Goal: Book appointment/travel/reservation

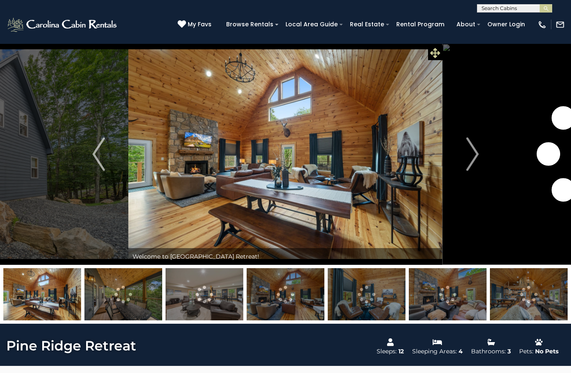
click at [434, 51] on icon at bounding box center [435, 53] width 10 height 10
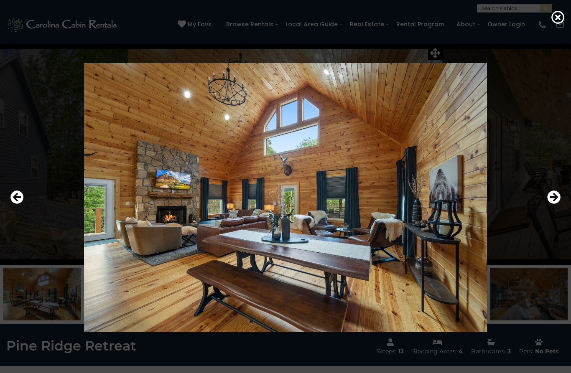
click at [416, 267] on img at bounding box center [285, 197] width 471 height 269
click at [434, 258] on img at bounding box center [285, 197] width 471 height 269
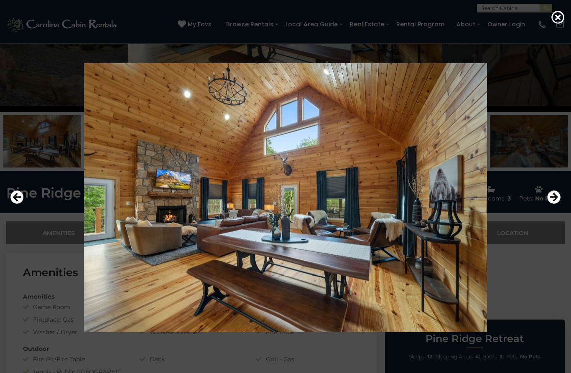
scroll to position [153, 0]
click at [551, 204] on icon "Next" at bounding box center [553, 196] width 13 height 13
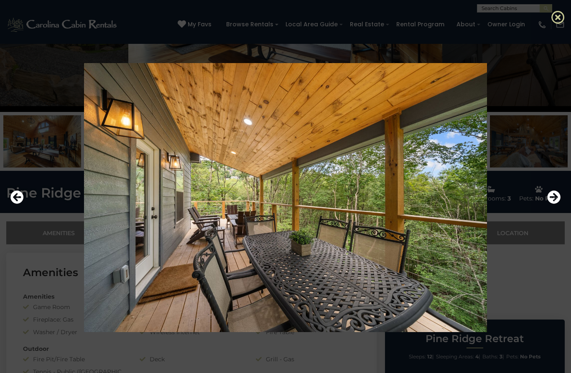
click at [556, 19] on icon at bounding box center [557, 16] width 13 height 13
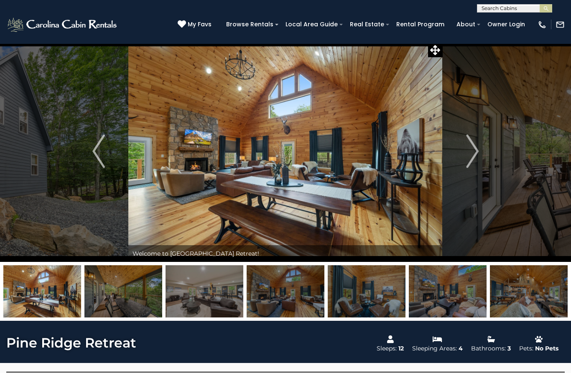
scroll to position [1, 0]
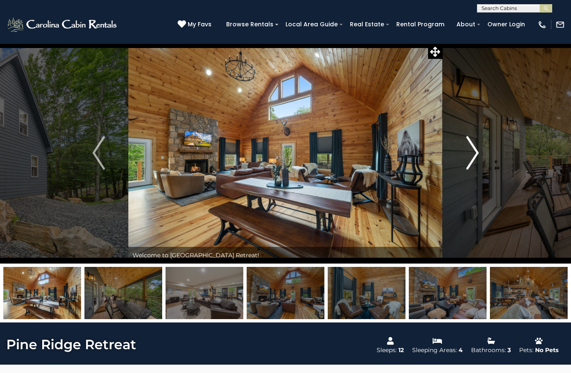
click at [472, 155] on img "Next" at bounding box center [472, 152] width 13 height 33
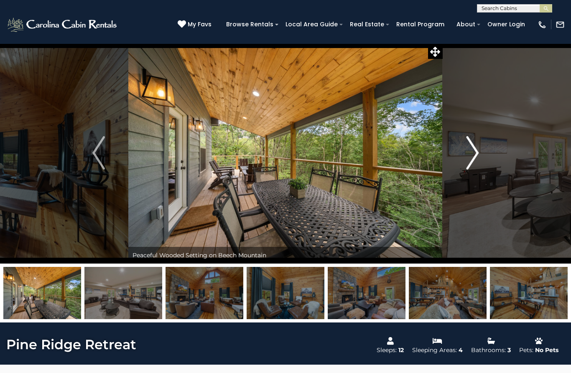
click at [473, 155] on img "Next" at bounding box center [472, 152] width 13 height 33
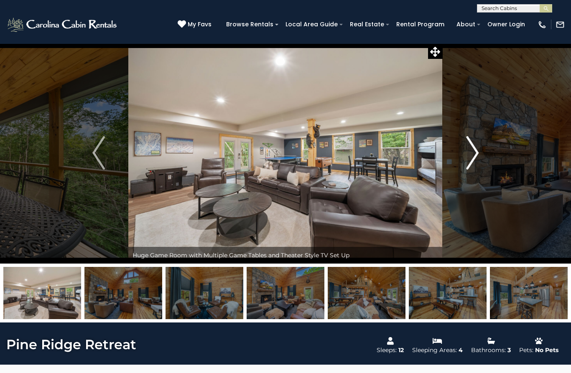
click at [475, 155] on img "Next" at bounding box center [472, 152] width 13 height 33
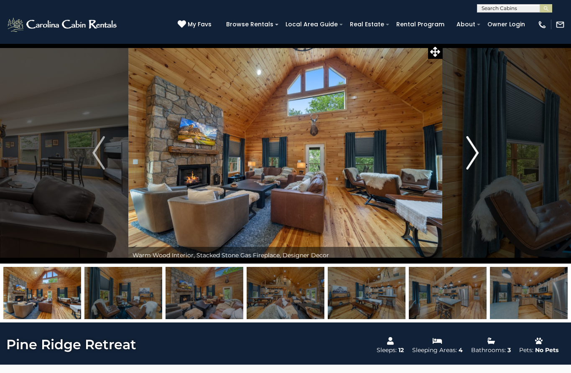
click at [476, 153] on img "Next" at bounding box center [472, 152] width 13 height 33
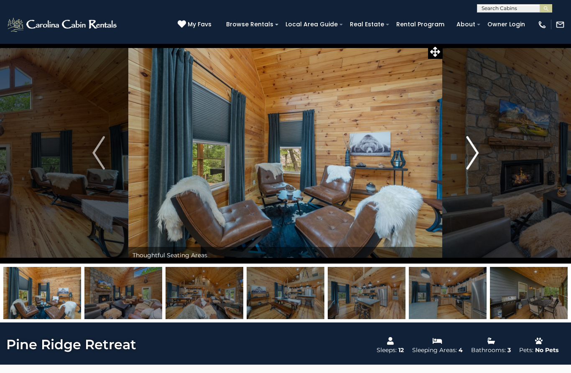
click at [474, 151] on img "Next" at bounding box center [472, 152] width 13 height 33
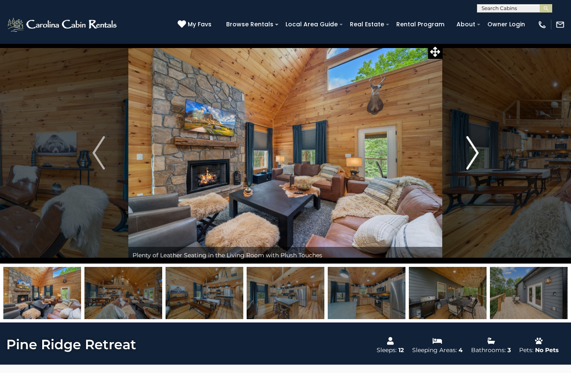
click at [471, 157] on img "Next" at bounding box center [472, 152] width 13 height 33
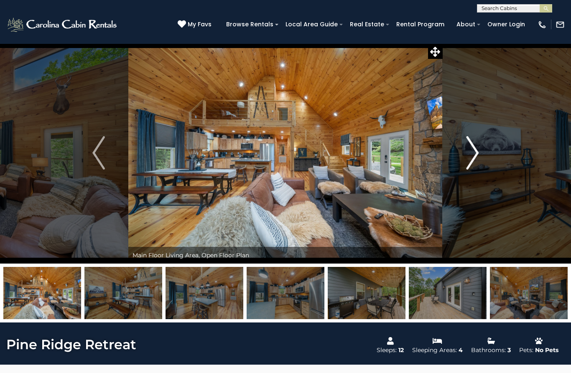
click at [473, 158] on img "Next" at bounding box center [472, 152] width 13 height 33
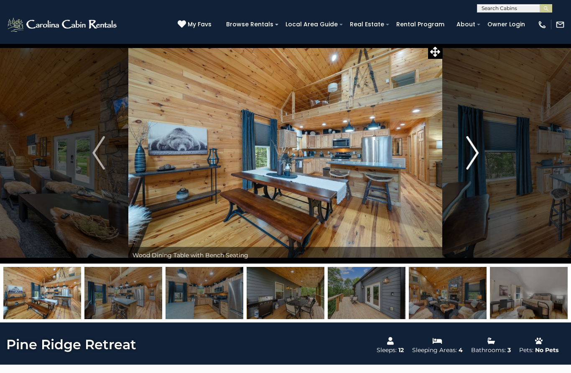
click at [471, 154] on img "Next" at bounding box center [472, 152] width 13 height 33
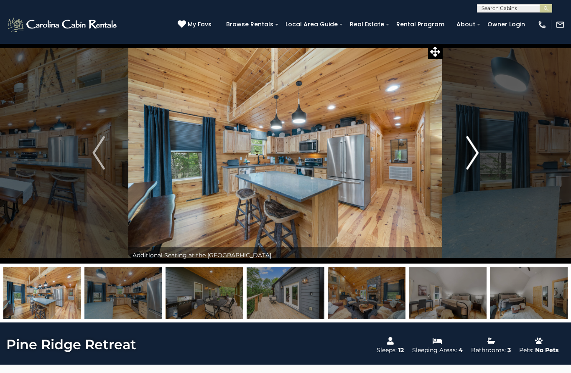
click at [476, 153] on img "Next" at bounding box center [472, 152] width 13 height 33
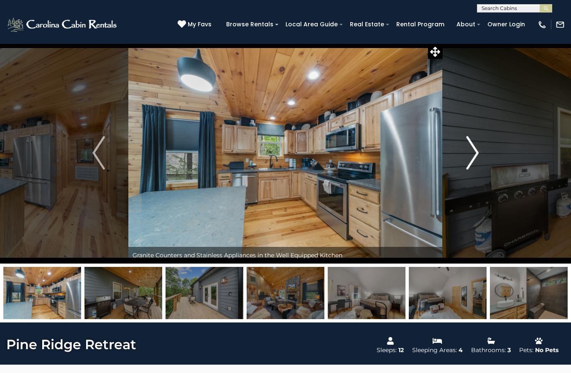
click at [473, 156] on img "Next" at bounding box center [472, 152] width 13 height 33
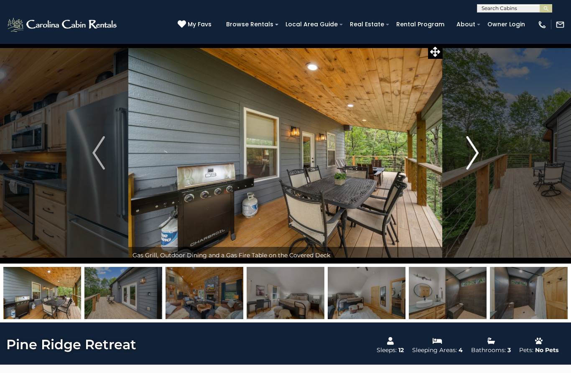
click at [473, 158] on img "Next" at bounding box center [472, 152] width 13 height 33
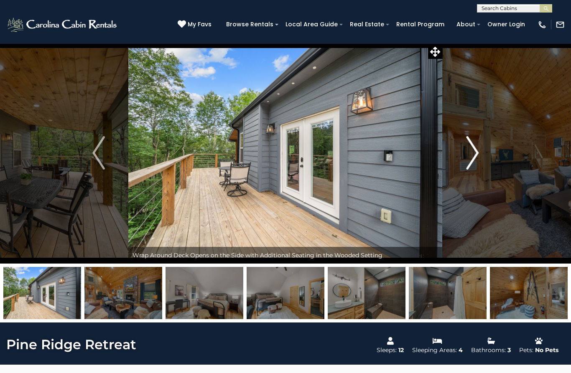
click at [469, 161] on img "Next" at bounding box center [472, 152] width 13 height 33
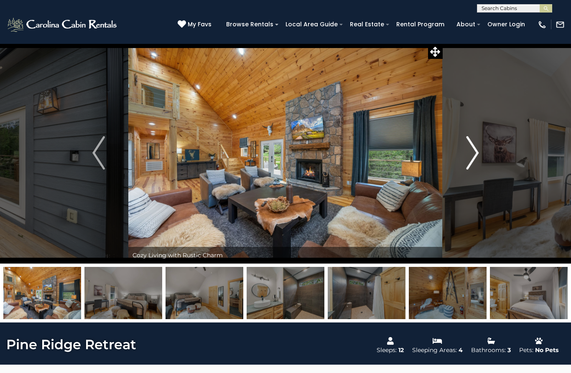
click at [475, 157] on img "Next" at bounding box center [472, 152] width 13 height 33
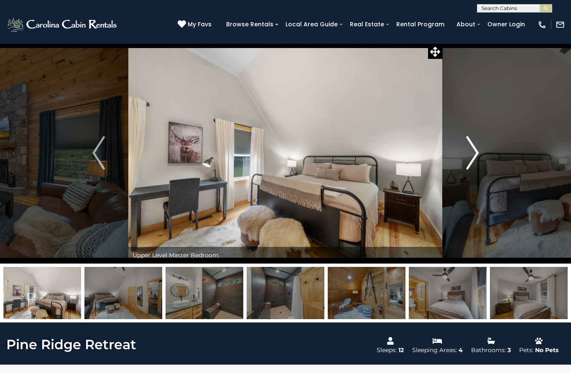
click at [467, 155] on img "Next" at bounding box center [472, 152] width 13 height 33
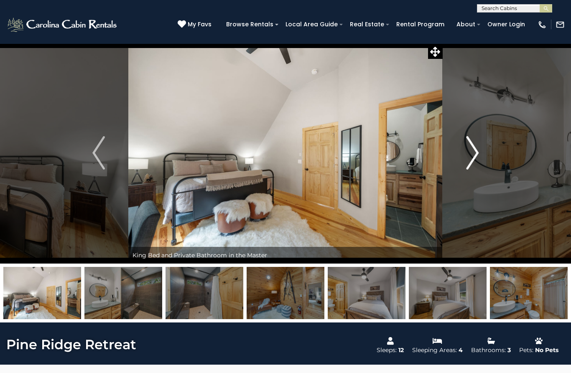
click at [473, 156] on img "Next" at bounding box center [472, 152] width 13 height 33
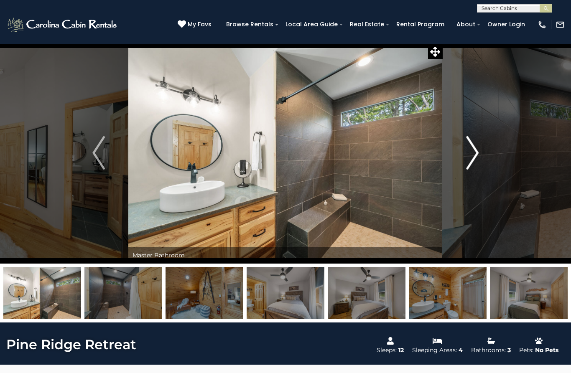
click at [471, 155] on img "Next" at bounding box center [472, 152] width 13 height 33
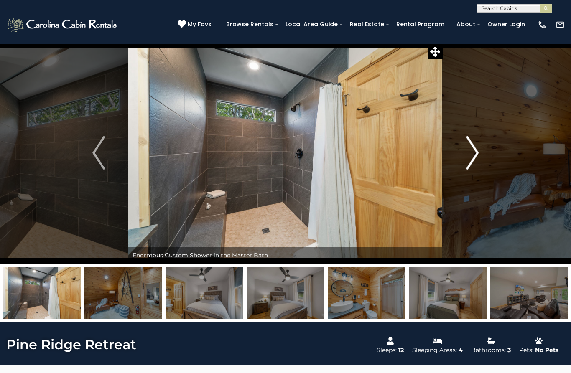
click at [470, 156] on img "Next" at bounding box center [472, 152] width 13 height 33
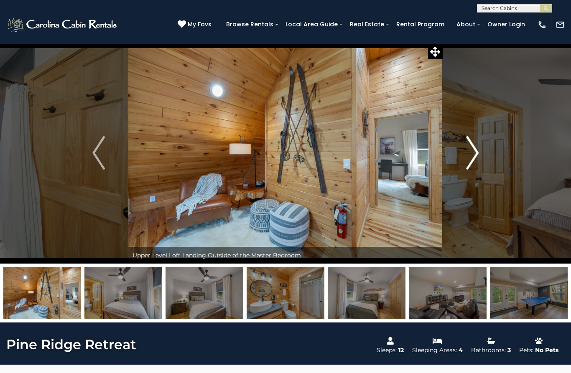
click at [475, 156] on img "Next" at bounding box center [472, 152] width 13 height 33
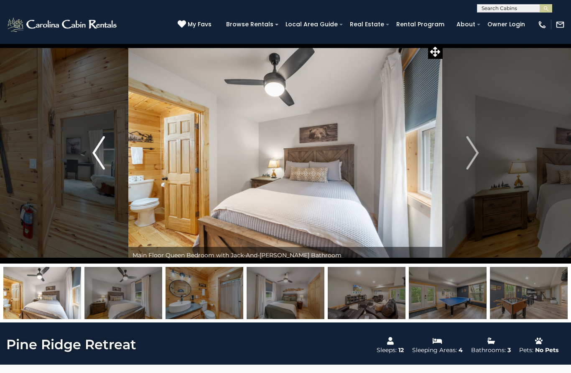
click at [93, 155] on img "Previous" at bounding box center [98, 152] width 13 height 33
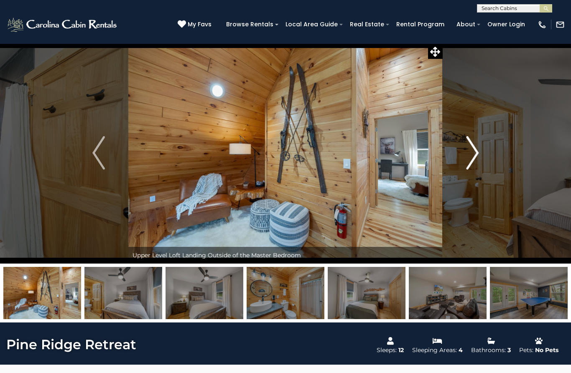
click at [474, 160] on img "Next" at bounding box center [472, 152] width 13 height 33
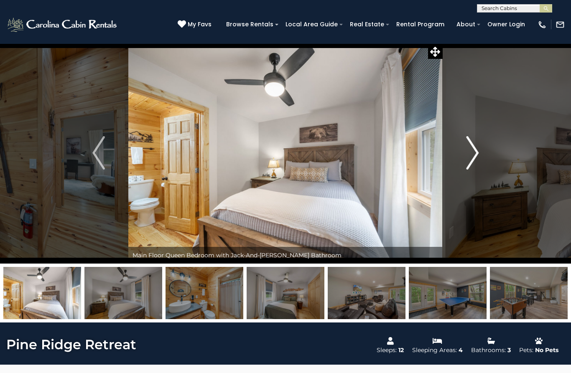
click at [476, 157] on img "Next" at bounding box center [472, 152] width 13 height 33
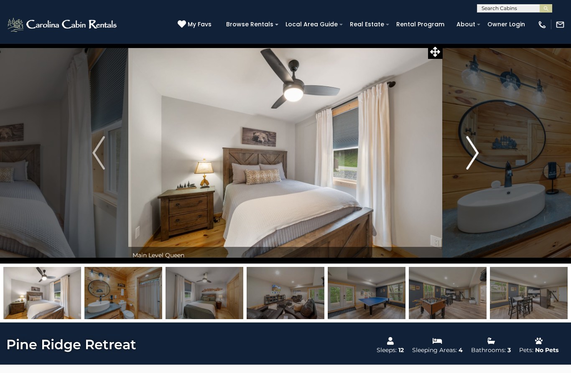
click at [475, 157] on img "Next" at bounding box center [472, 152] width 13 height 33
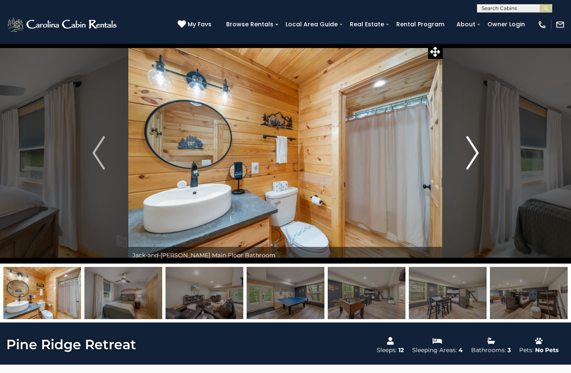
click at [474, 156] on img "Next" at bounding box center [472, 152] width 13 height 33
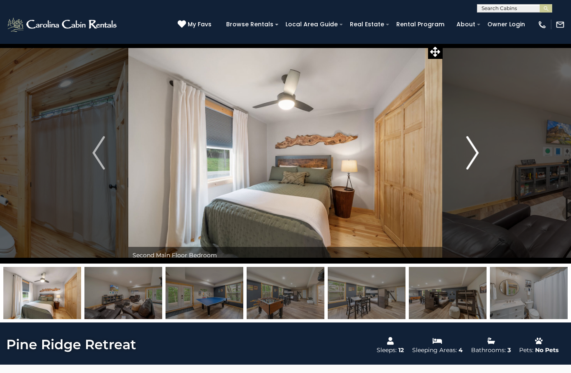
click at [469, 158] on img "Next" at bounding box center [472, 152] width 13 height 33
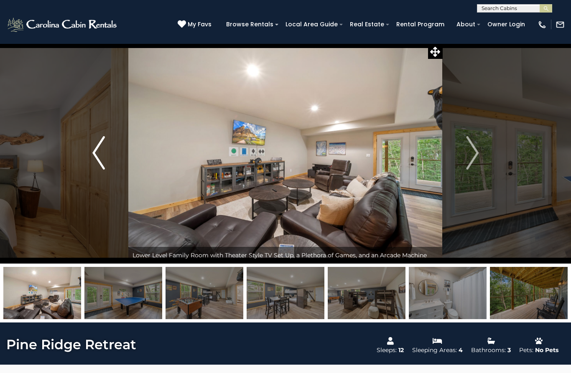
click at [92, 155] on button "Previous" at bounding box center [98, 152] width 59 height 221
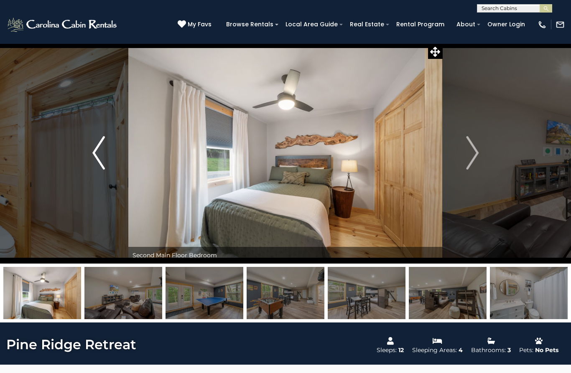
click at [97, 155] on img "Previous" at bounding box center [98, 152] width 13 height 33
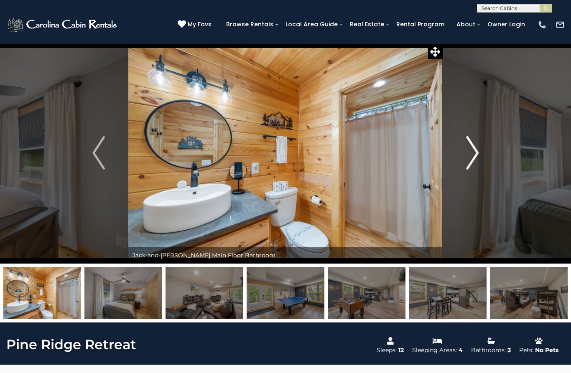
click at [471, 157] on img "Next" at bounding box center [472, 152] width 13 height 33
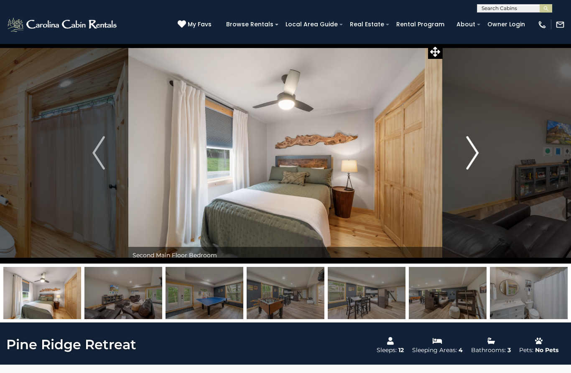
click at [470, 157] on img "Next" at bounding box center [472, 152] width 13 height 33
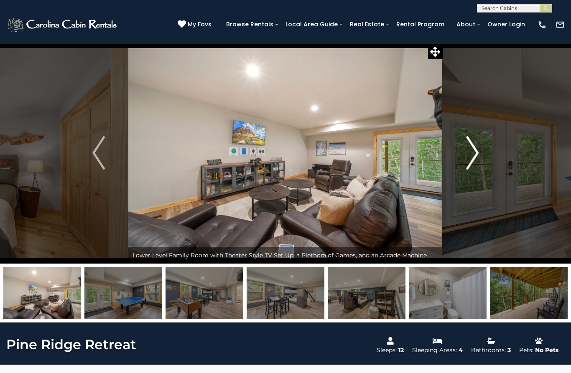
click at [473, 160] on img "Next" at bounding box center [472, 152] width 13 height 33
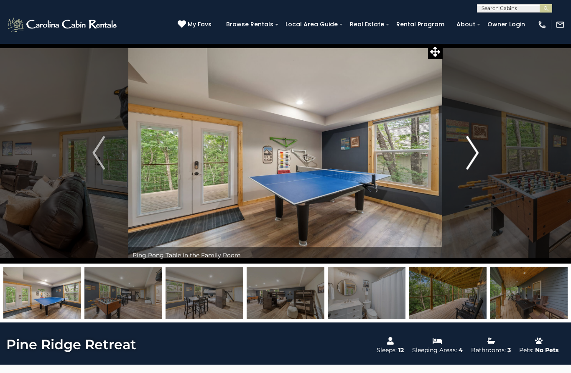
click at [472, 156] on img "Next" at bounding box center [472, 152] width 13 height 33
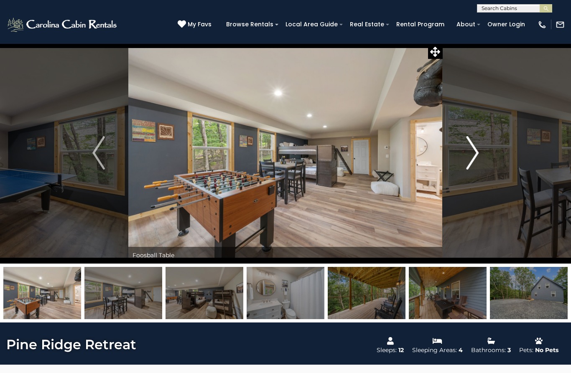
click at [474, 155] on img "Next" at bounding box center [472, 152] width 13 height 33
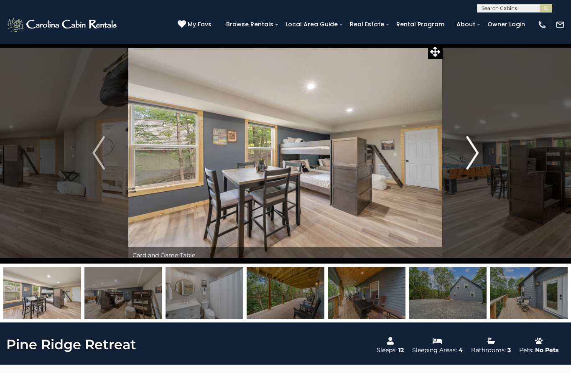
click at [472, 155] on img "Next" at bounding box center [472, 152] width 13 height 33
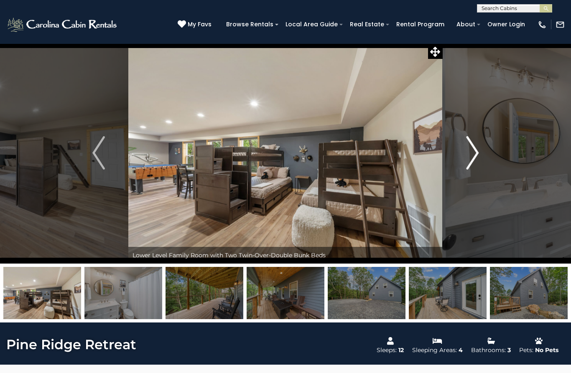
click at [476, 152] on img "Next" at bounding box center [472, 152] width 13 height 33
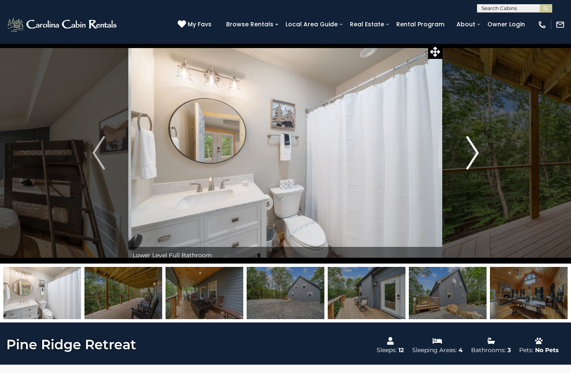
click at [477, 155] on img "Next" at bounding box center [472, 152] width 13 height 33
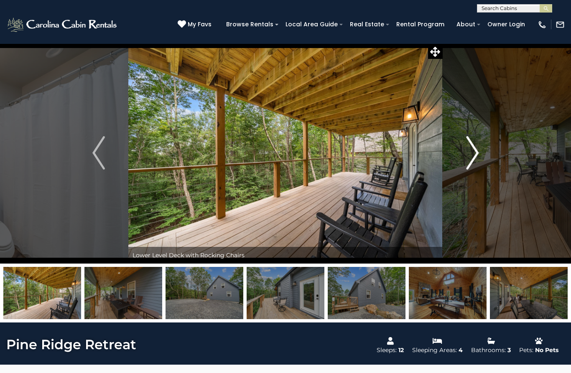
click at [476, 155] on img "Next" at bounding box center [472, 152] width 13 height 33
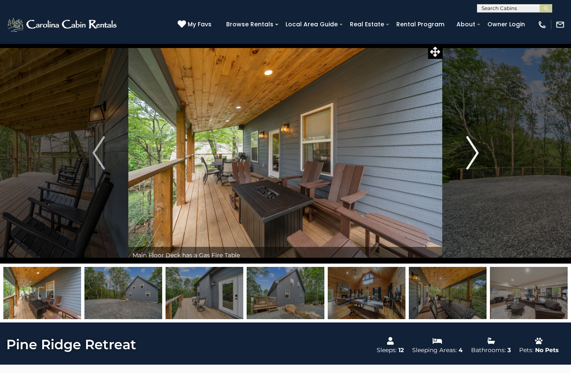
click at [476, 155] on img "Next" at bounding box center [472, 152] width 13 height 33
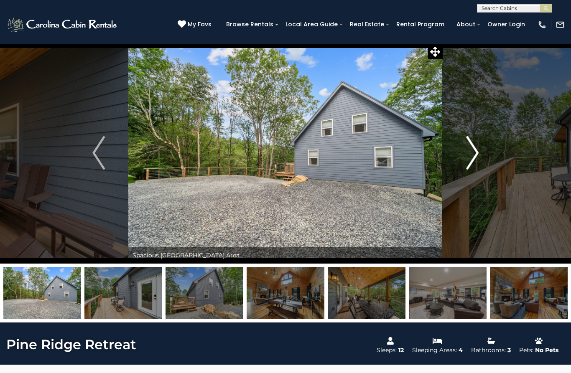
click at [475, 156] on img "Next" at bounding box center [472, 152] width 13 height 33
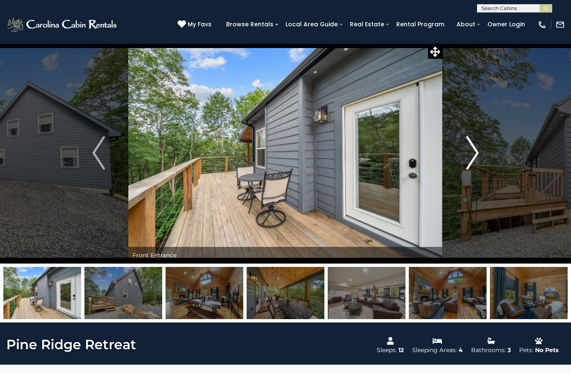
click at [474, 152] on img "Next" at bounding box center [472, 152] width 13 height 33
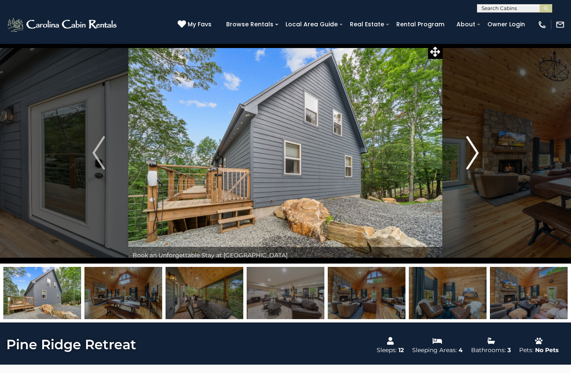
click at [474, 155] on img "Next" at bounding box center [472, 152] width 13 height 33
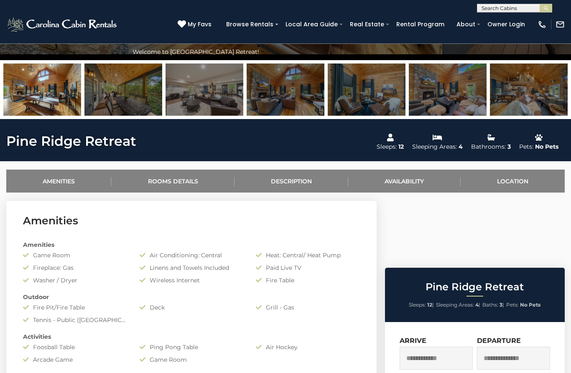
scroll to position [205, 0]
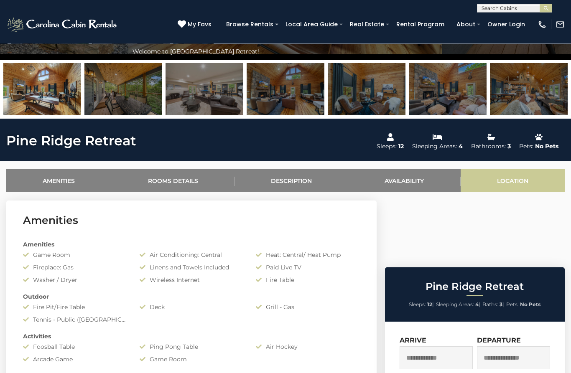
click at [516, 178] on link "Location" at bounding box center [512, 181] width 104 height 23
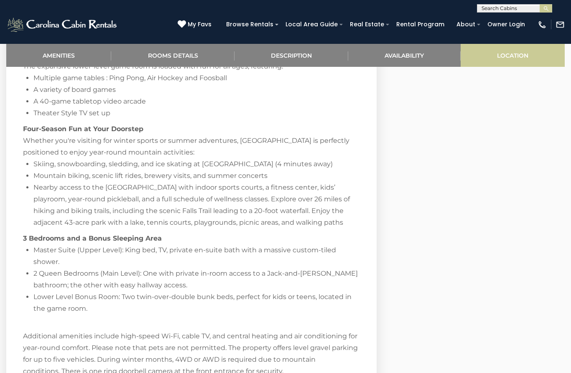
scroll to position [1119, 0]
click at [508, 51] on link "Location" at bounding box center [512, 55] width 104 height 23
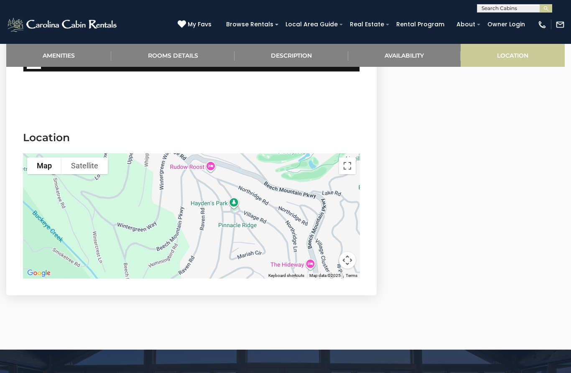
scroll to position [1810, 0]
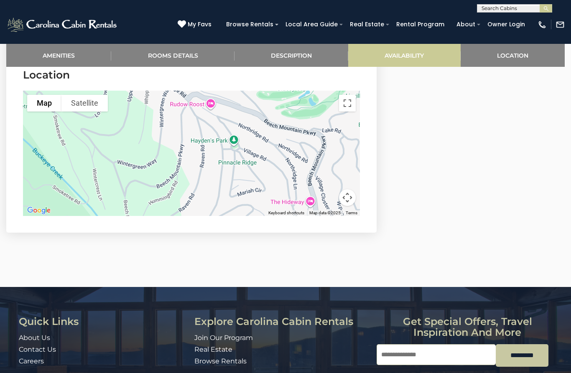
click at [406, 59] on link "Availability" at bounding box center [404, 55] width 112 height 23
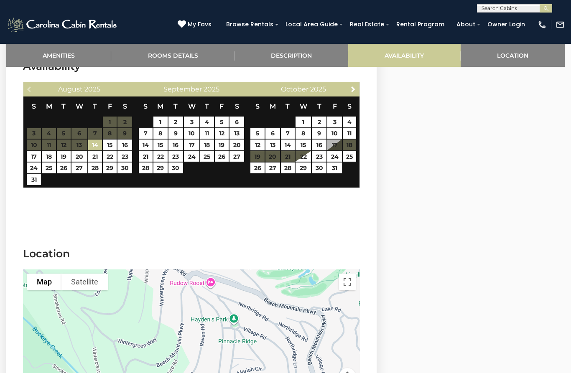
scroll to position [1623, 0]
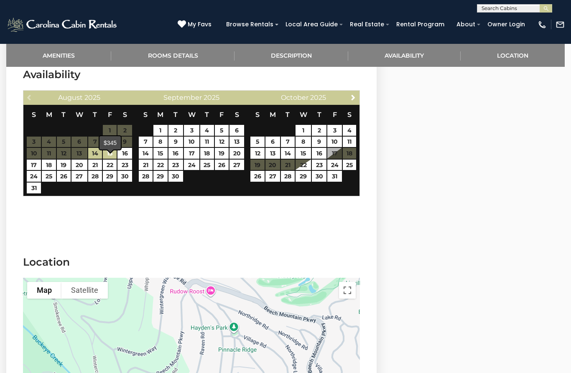
click at [111, 159] on link "15" at bounding box center [110, 153] width 14 height 11
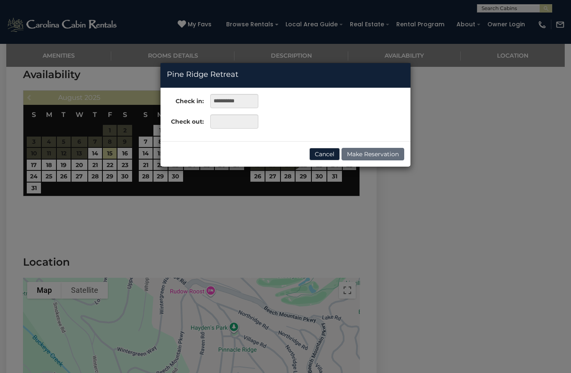
click at [130, 162] on div "**********" at bounding box center [285, 186] width 571 height 373
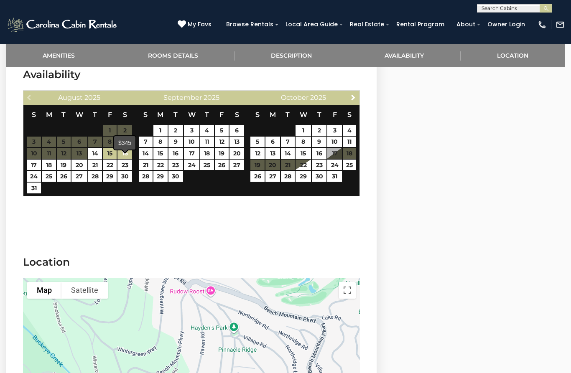
click at [128, 159] on link "16" at bounding box center [124, 153] width 15 height 11
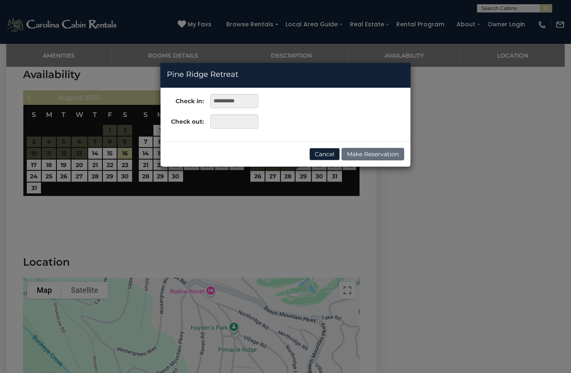
click at [32, 174] on div "**********" at bounding box center [285, 186] width 571 height 373
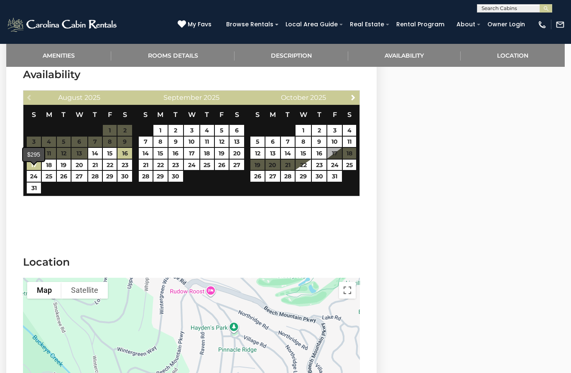
click at [37, 170] on link "17" at bounding box center [34, 165] width 15 height 11
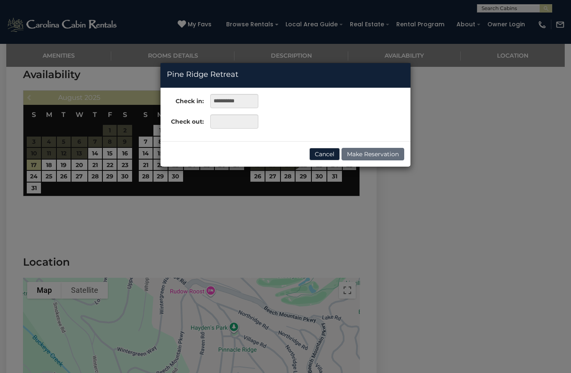
click at [53, 176] on div "**********" at bounding box center [285, 186] width 571 height 373
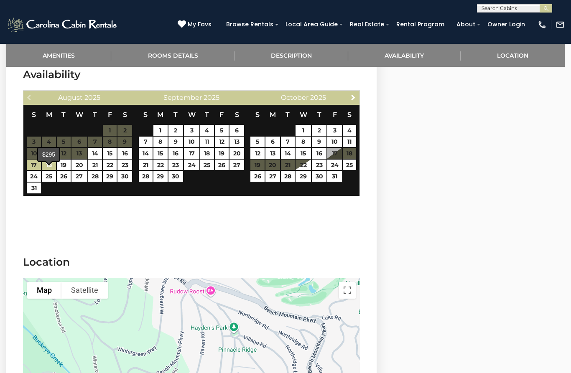
click at [54, 170] on link "18" at bounding box center [49, 165] width 14 height 11
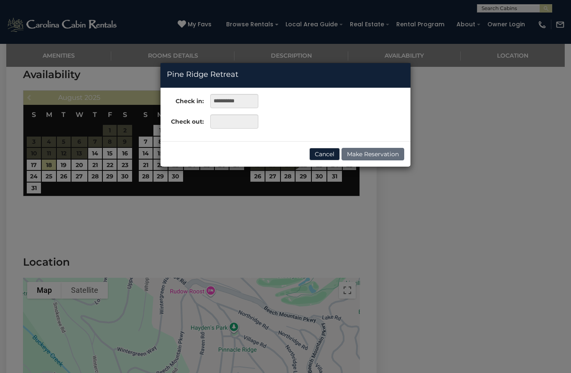
click at [130, 162] on div "**********" at bounding box center [285, 186] width 571 height 373
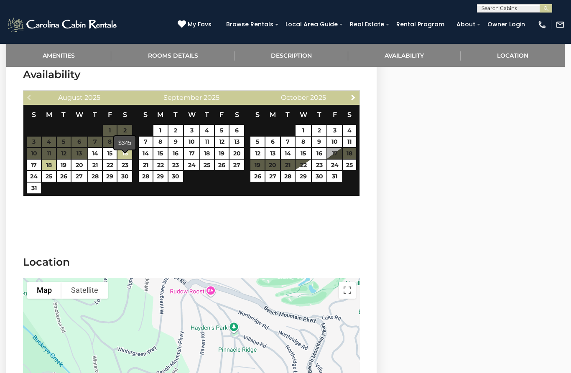
click at [130, 159] on link "16" at bounding box center [124, 153] width 15 height 11
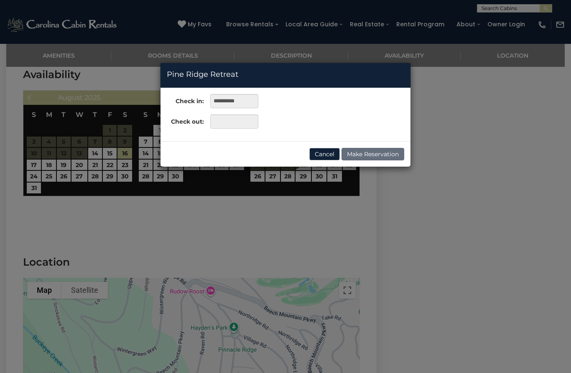
click at [112, 163] on div "**********" at bounding box center [285, 186] width 571 height 373
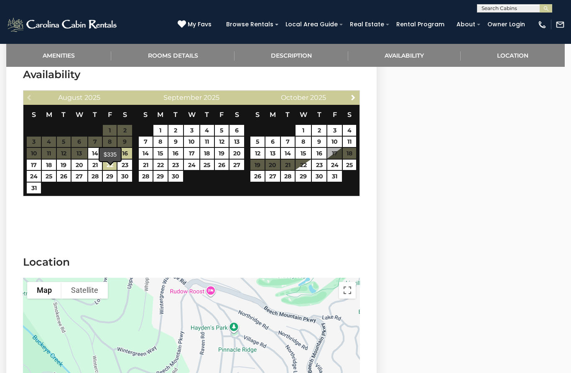
click at [114, 168] on link "22" at bounding box center [110, 165] width 14 height 11
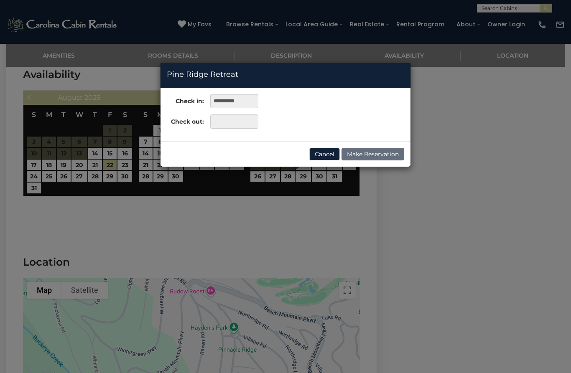
click at [115, 176] on div "**********" at bounding box center [285, 186] width 571 height 373
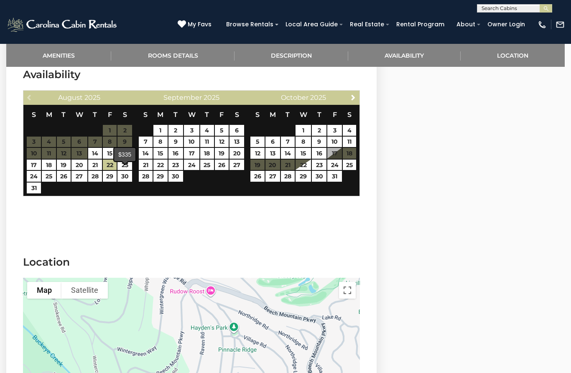
click at [127, 170] on link "23" at bounding box center [124, 165] width 15 height 11
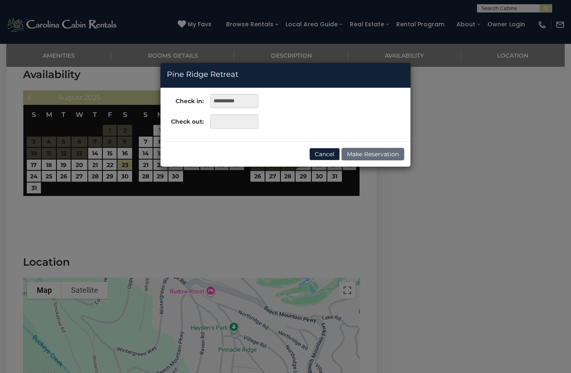
click at [125, 185] on div "**********" at bounding box center [285, 186] width 571 height 373
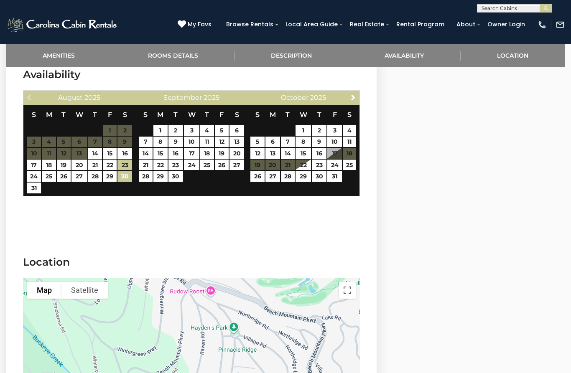
click at [128, 182] on link "30" at bounding box center [124, 176] width 15 height 11
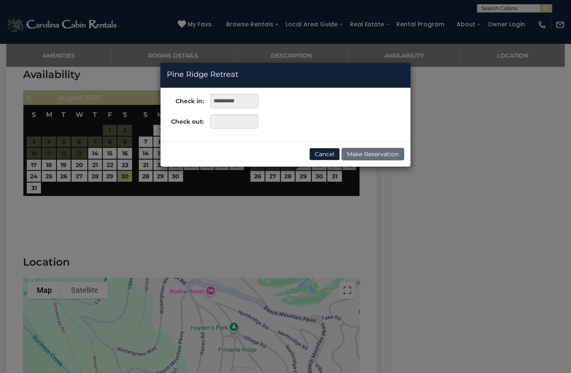
click at [126, 185] on div "**********" at bounding box center [285, 186] width 571 height 373
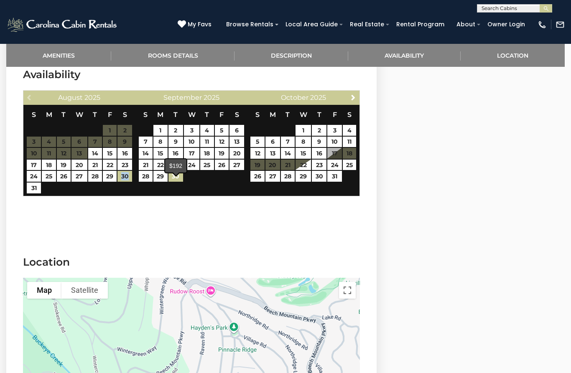
click at [180, 182] on link "30" at bounding box center [175, 176] width 15 height 11
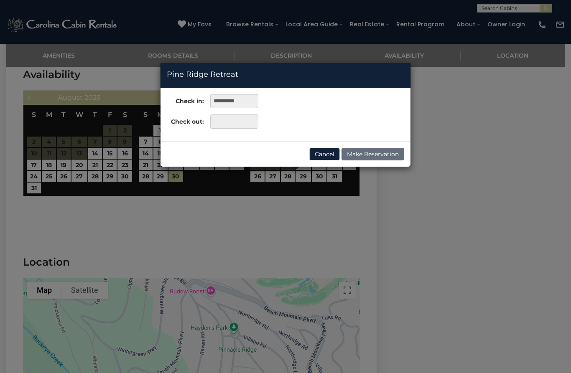
click at [162, 186] on div "**********" at bounding box center [285, 186] width 571 height 373
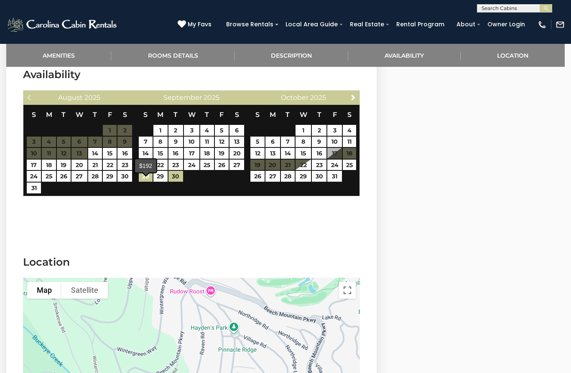
click at [149, 182] on link "28" at bounding box center [146, 176] width 14 height 11
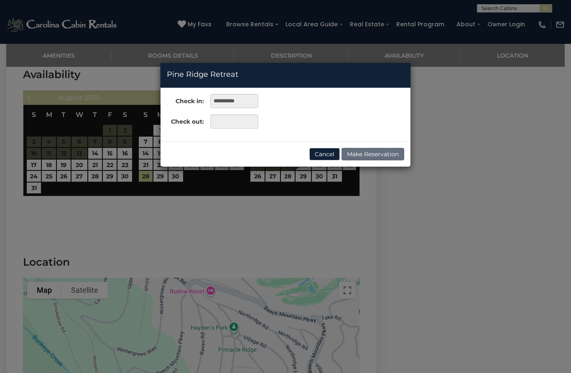
click at [226, 180] on div "**********" at bounding box center [285, 186] width 571 height 373
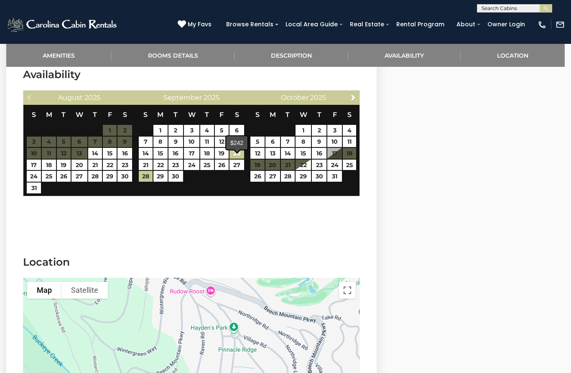
click at [239, 159] on link "20" at bounding box center [236, 153] width 15 height 11
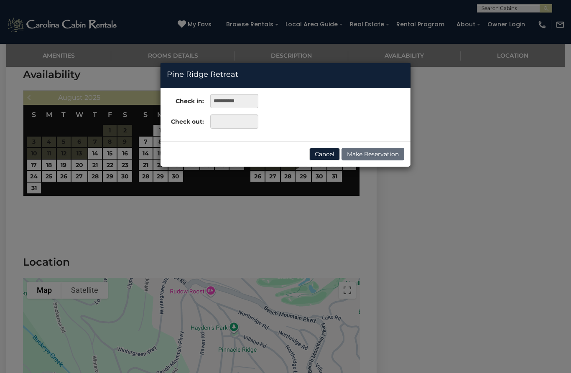
click at [239, 179] on div "**********" at bounding box center [285, 186] width 571 height 373
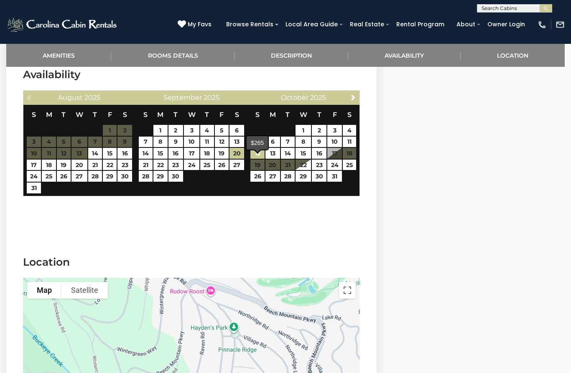
click at [260, 159] on link "12" at bounding box center [257, 153] width 14 height 11
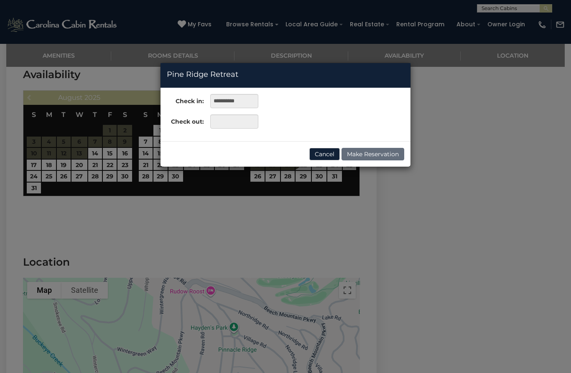
click at [259, 189] on div "**********" at bounding box center [285, 186] width 571 height 373
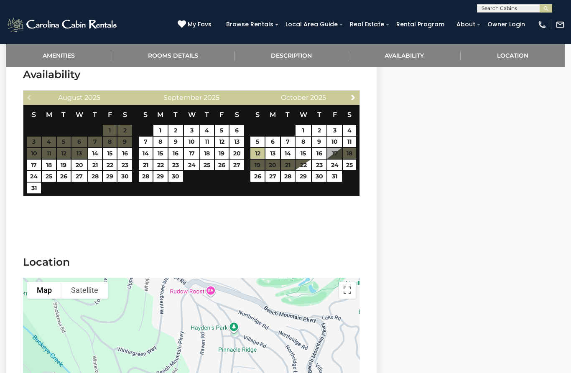
click at [259, 175] on table "S M T W T F S 1 2 3 4 5 6 7 8 9 10 11 12 13 14 15 16 17 18 19 20 21 22 23 24 25…" at bounding box center [303, 148] width 106 height 86
click at [261, 182] on link "26" at bounding box center [257, 176] width 14 height 11
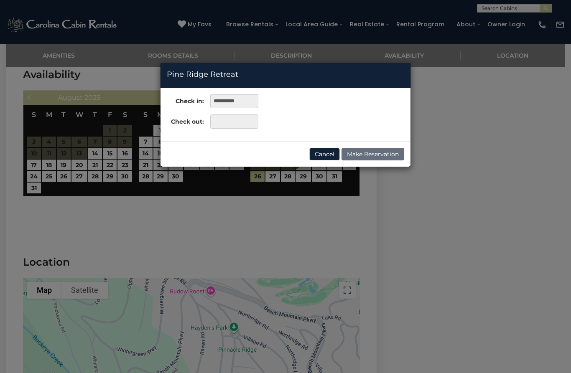
click at [278, 187] on div "**********" at bounding box center [285, 186] width 571 height 373
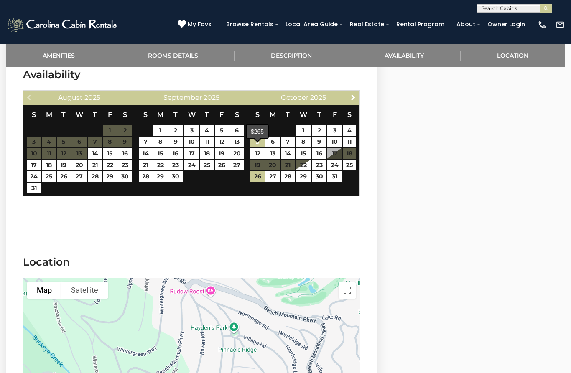
click at [261, 147] on link "5" at bounding box center [257, 142] width 14 height 11
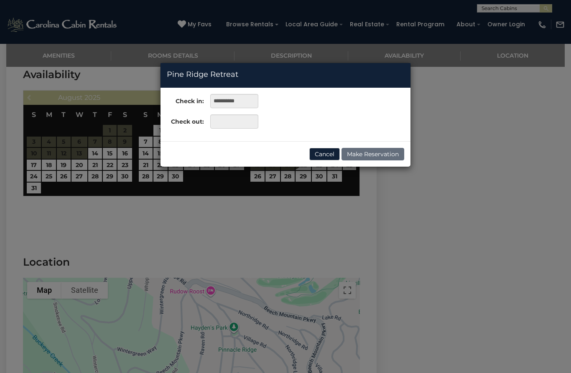
click at [334, 187] on div "**********" at bounding box center [285, 186] width 571 height 373
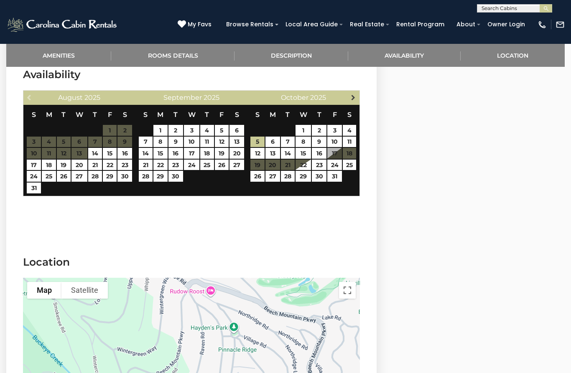
click at [355, 101] on span "Next" at bounding box center [353, 97] width 7 height 7
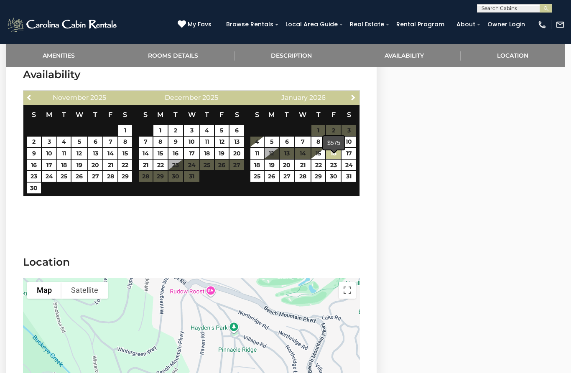
click at [332, 159] on link "16" at bounding box center [333, 153] width 15 height 11
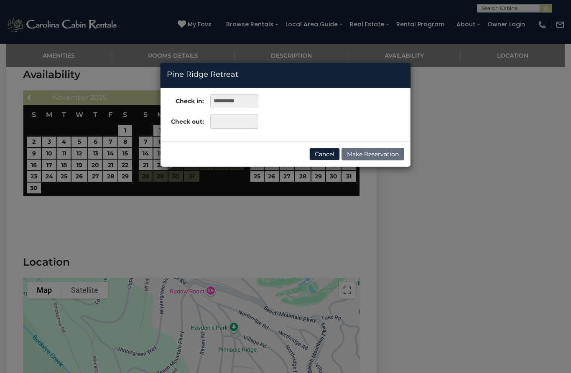
click at [330, 178] on div "**********" at bounding box center [285, 186] width 571 height 373
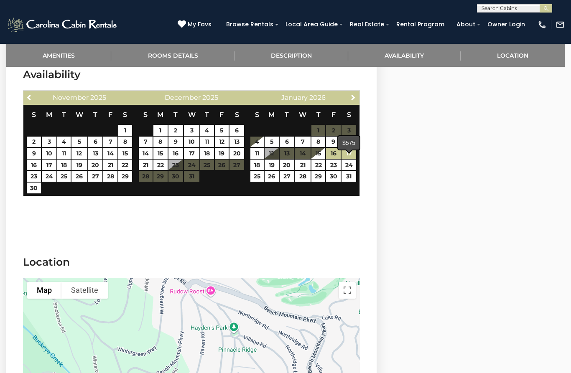
click at [348, 159] on link "17" at bounding box center [348, 153] width 15 height 11
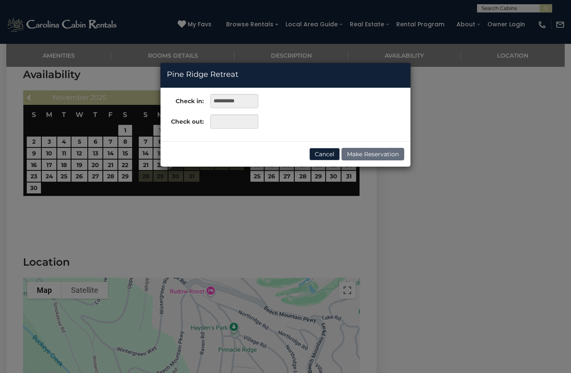
click at [319, 180] on div "**********" at bounding box center [285, 186] width 571 height 373
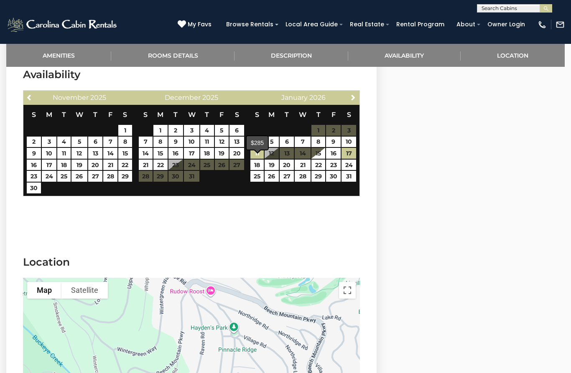
click at [259, 159] on link "11" at bounding box center [256, 153] width 13 height 11
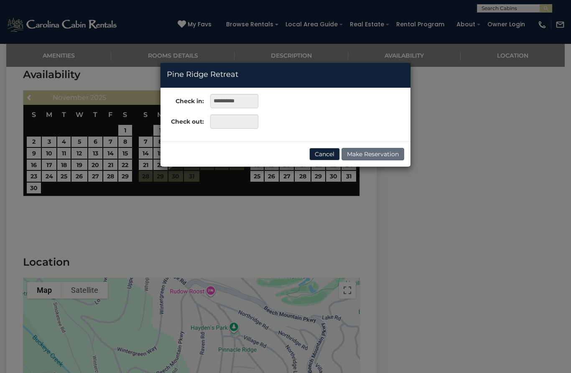
click at [299, 187] on div "**********" at bounding box center [285, 186] width 571 height 373
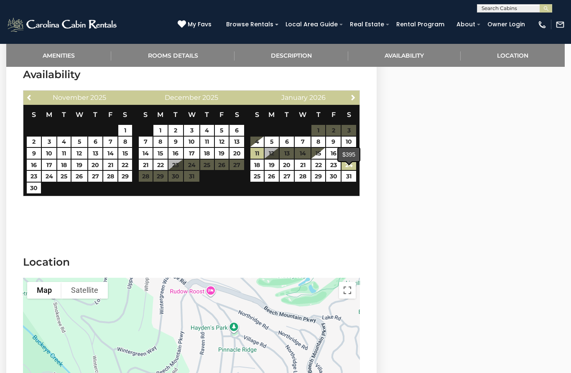
click at [350, 170] on link "24" at bounding box center [348, 165] width 15 height 11
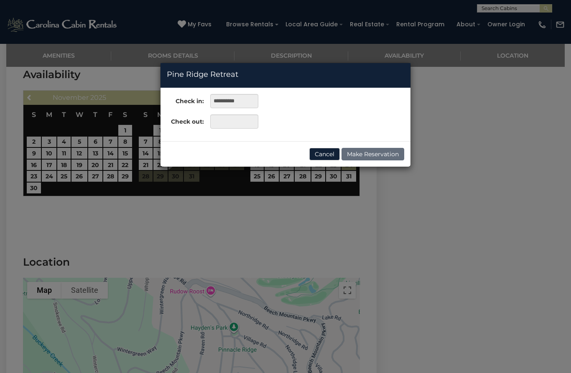
click at [352, 185] on div "**********" at bounding box center [285, 186] width 571 height 373
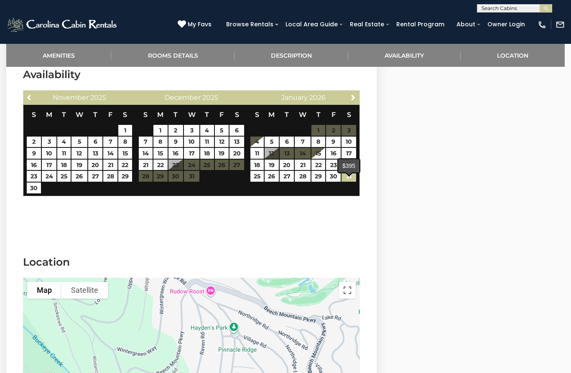
click at [350, 182] on link "31" at bounding box center [348, 176] width 15 height 11
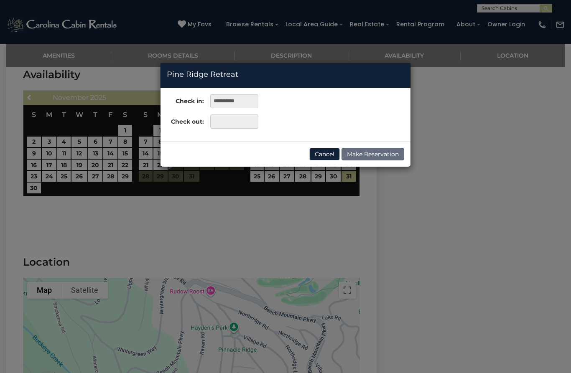
click at [325, 195] on div "**********" at bounding box center [285, 186] width 571 height 373
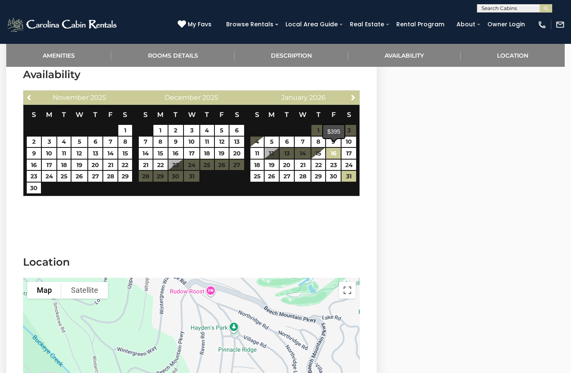
click at [340, 157] on link "16" at bounding box center [333, 153] width 15 height 11
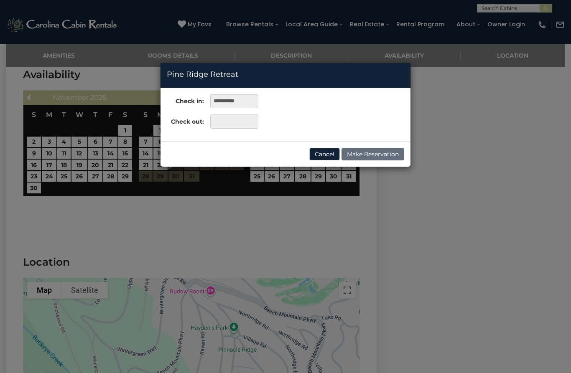
click at [322, 187] on div "**********" at bounding box center [285, 186] width 571 height 373
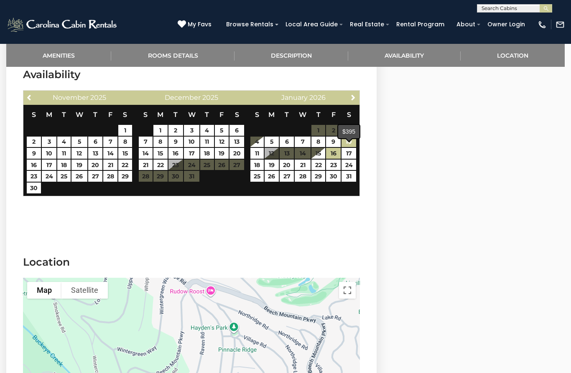
click at [353, 147] on link "10" at bounding box center [348, 142] width 15 height 11
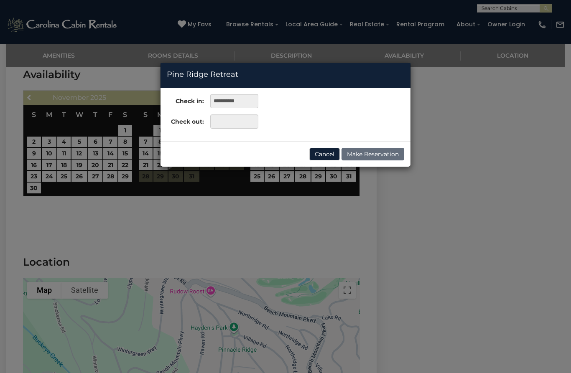
click at [332, 182] on div "**********" at bounding box center [285, 186] width 571 height 373
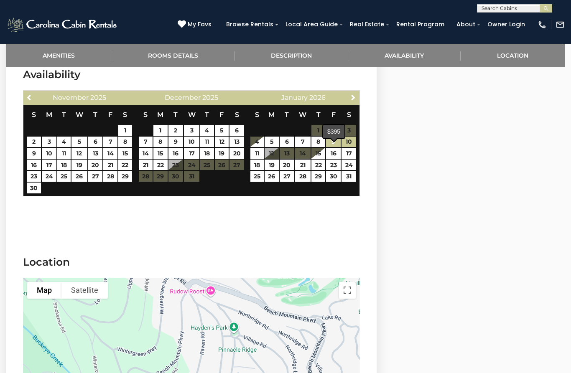
click at [335, 147] on link "9" at bounding box center [333, 142] width 15 height 11
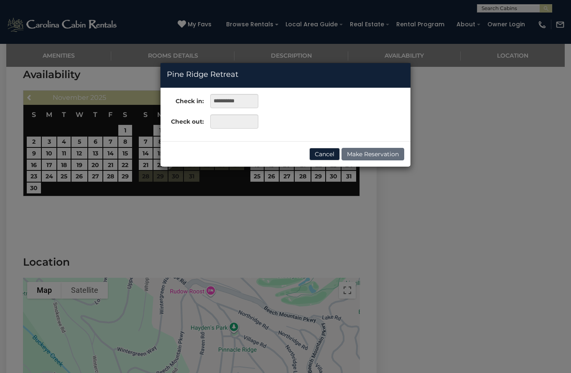
click at [318, 183] on div "**********" at bounding box center [285, 186] width 571 height 373
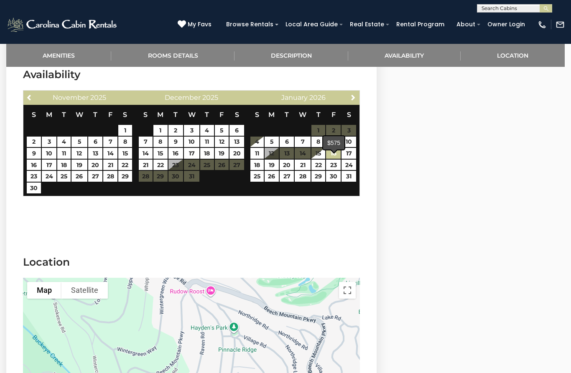
click at [333, 159] on link "16" at bounding box center [333, 153] width 15 height 11
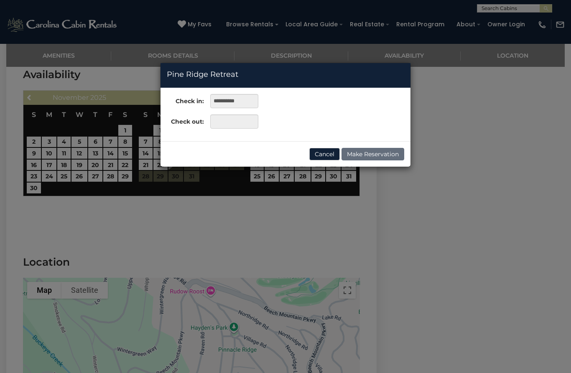
click at [327, 187] on div "**********" at bounding box center [285, 186] width 571 height 373
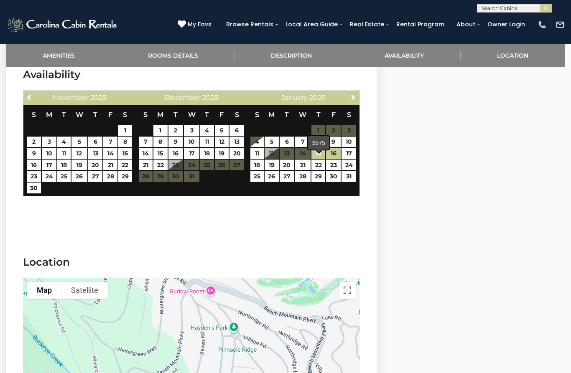
click at [321, 159] on link "15" at bounding box center [318, 153] width 14 height 11
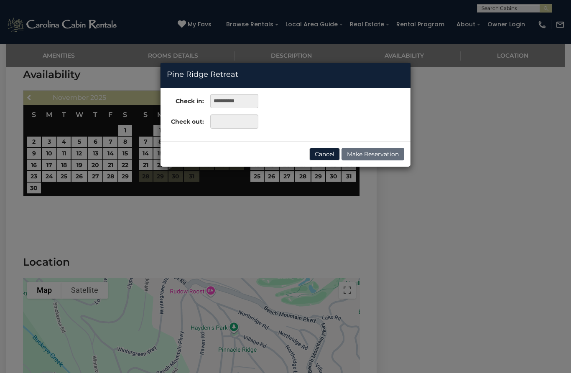
click at [315, 185] on div "**********" at bounding box center [285, 186] width 571 height 373
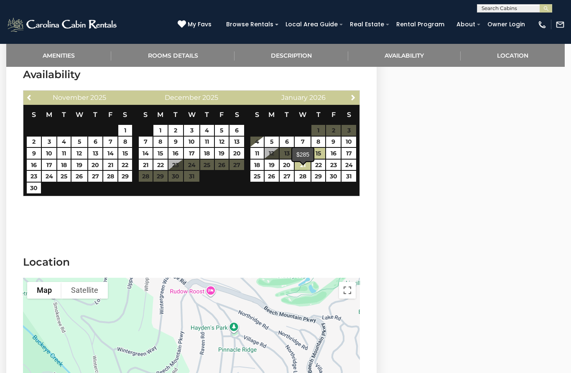
click at [307, 170] on link "21" at bounding box center [302, 165] width 16 height 11
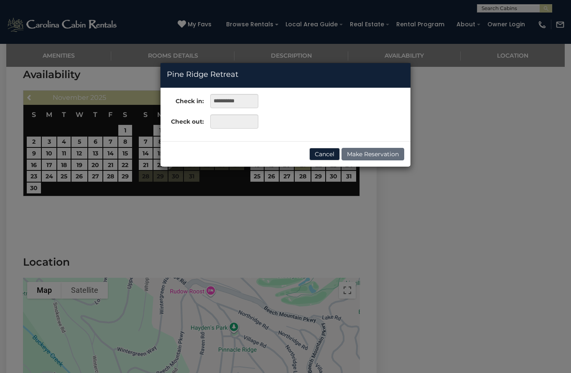
click at [306, 189] on div "**********" at bounding box center [285, 186] width 571 height 373
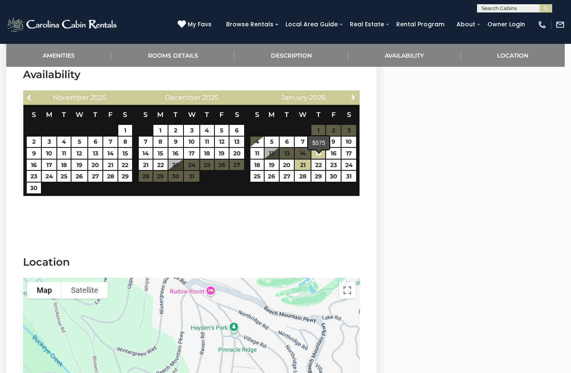
click at [322, 159] on link "15" at bounding box center [318, 153] width 14 height 11
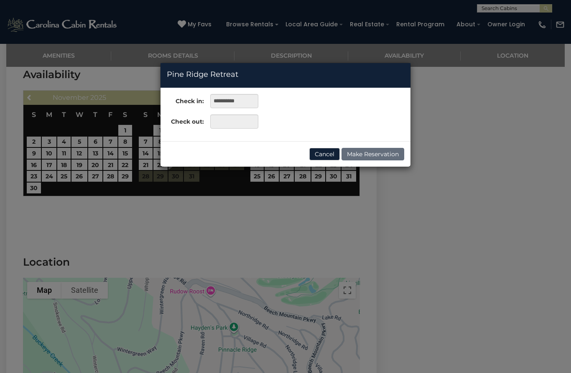
click at [304, 182] on div "**********" at bounding box center [285, 186] width 571 height 373
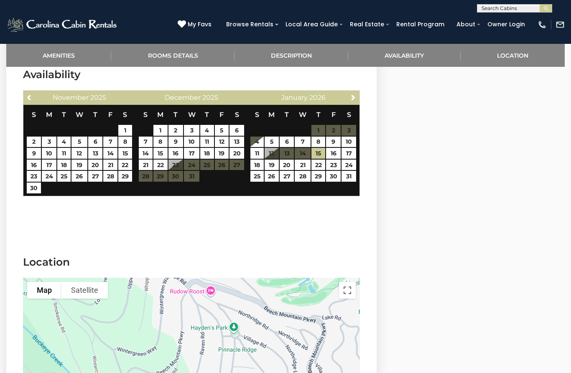
click at [270, 162] on table "S M T W T F S 1 2 3 4 5 6 7 8 9 10 11 12 13 14 15 16 17 18 19 20 21 22 23 24 25…" at bounding box center [303, 148] width 106 height 86
click at [272, 165] on table "S M T W T F S 1 2 3 4 5 6 7 8 9 10 11 12 13 14 15 16 17 18 19 20 21 22 23 24 25…" at bounding box center [303, 148] width 106 height 86
click at [259, 159] on link "11" at bounding box center [256, 153] width 13 height 11
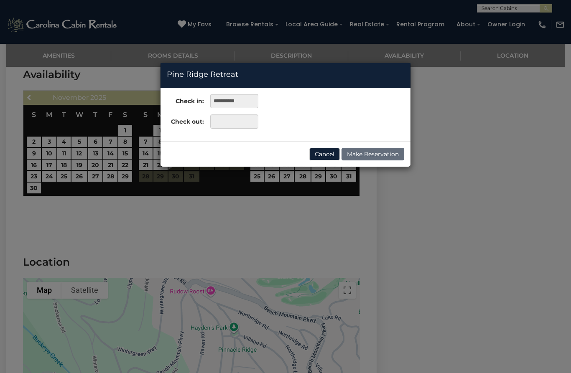
click at [278, 188] on div "**********" at bounding box center [285, 186] width 571 height 373
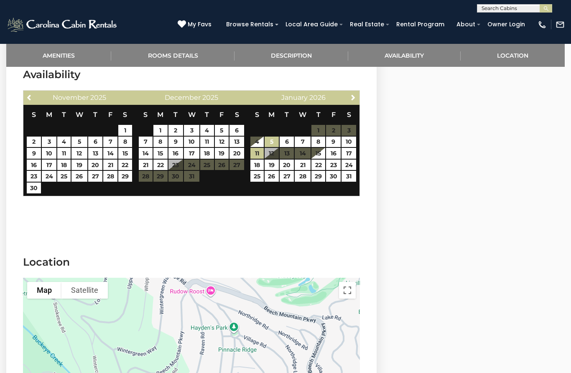
click at [268, 147] on link "5" at bounding box center [271, 142] width 14 height 11
type input "**********"
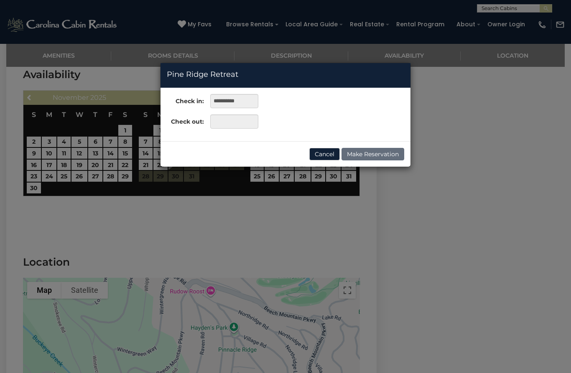
click at [279, 188] on div "**********" at bounding box center [285, 186] width 571 height 373
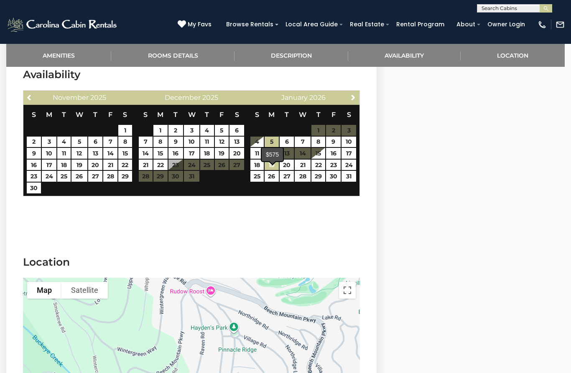
click at [273, 170] on link "19" at bounding box center [271, 165] width 14 height 11
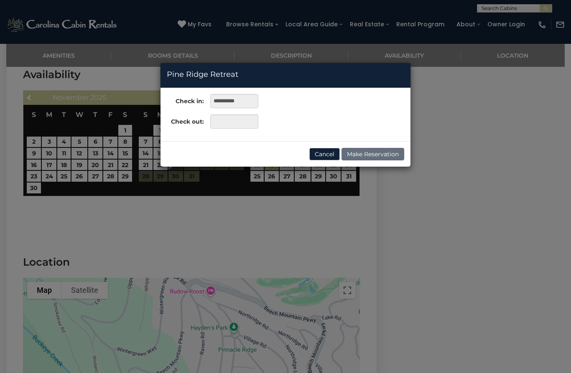
click at [272, 195] on div "**********" at bounding box center [285, 186] width 571 height 373
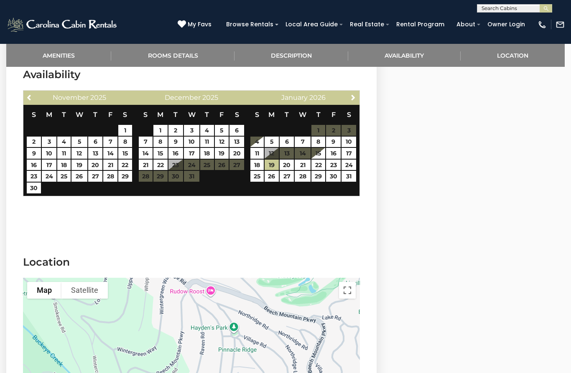
click at [242, 174] on table "S M T W T F S 1 2 3 4 5 6 7 8 9 10 11 12 13 14 15 16 17 18 19 20 21 22 23 24 25…" at bounding box center [191, 148] width 106 height 86
click at [175, 179] on table "S M T W T F S 1 2 3 4 5 6 7 8 9 10 11 12 13 14 15 16 17 18 19 20 21 22 23 24 25…" at bounding box center [191, 148] width 106 height 86
click at [175, 178] on table "S M T W T F S 1 2 3 4 5 6 7 8 9 10 11 12 13 14 15 16 17 18 19 20 21 22 23 24 25…" at bounding box center [191, 148] width 106 height 86
click at [179, 174] on table "S M T W T F S 1 2 3 4 5 6 7 8 9 10 11 12 13 14 15 16 17 18 19 20 21 22 23 24 25…" at bounding box center [191, 148] width 106 height 86
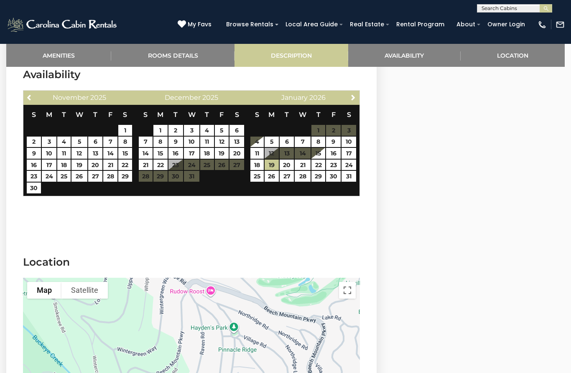
click at [300, 58] on link "Description" at bounding box center [291, 55] width 114 height 23
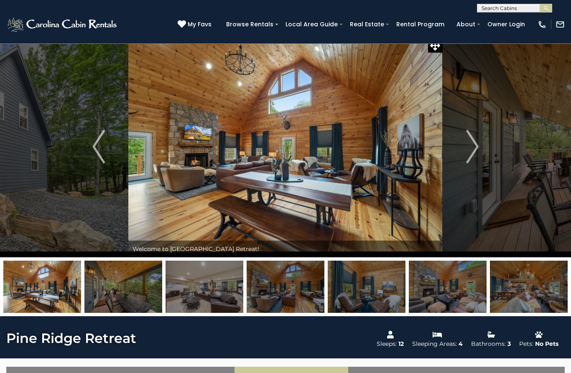
scroll to position [0, 0]
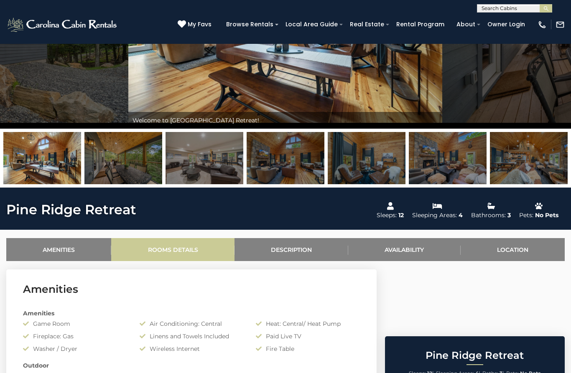
click at [185, 252] on link "Rooms Details" at bounding box center [172, 249] width 123 height 23
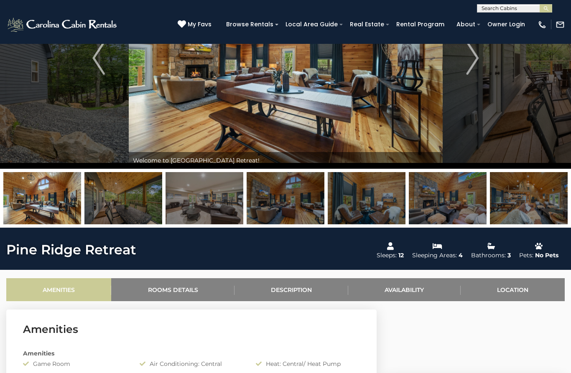
click at [79, 287] on link "Amenities" at bounding box center [58, 289] width 105 height 23
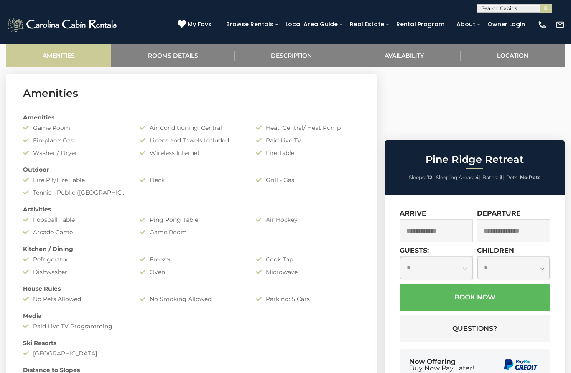
scroll to position [343, 0]
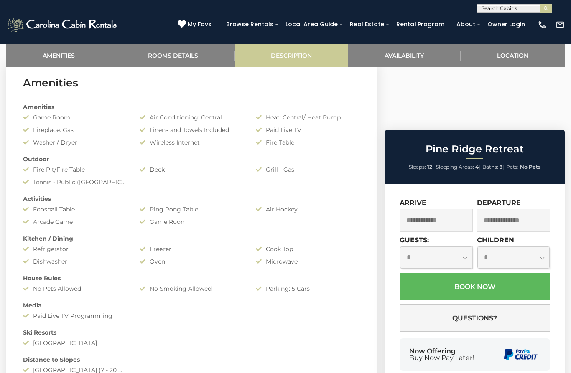
click at [297, 56] on link "Description" at bounding box center [291, 55] width 114 height 23
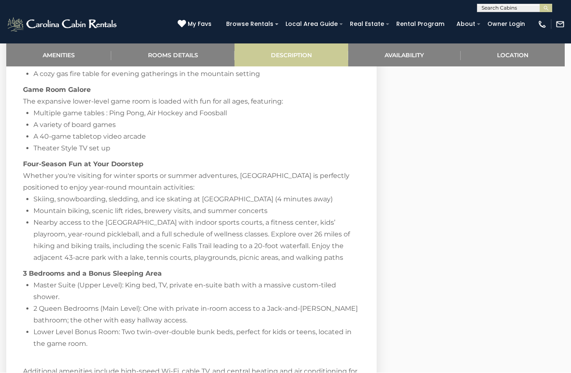
scroll to position [1085, 0]
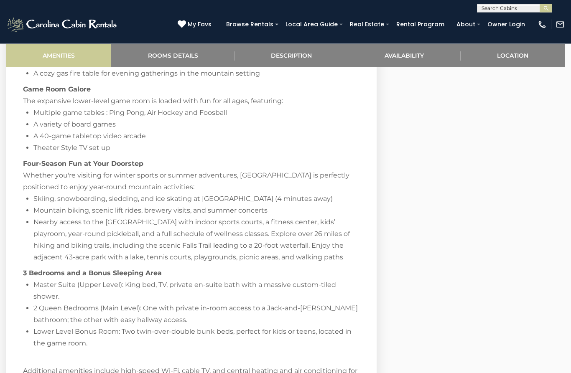
click at [65, 55] on link "Amenities" at bounding box center [58, 55] width 105 height 23
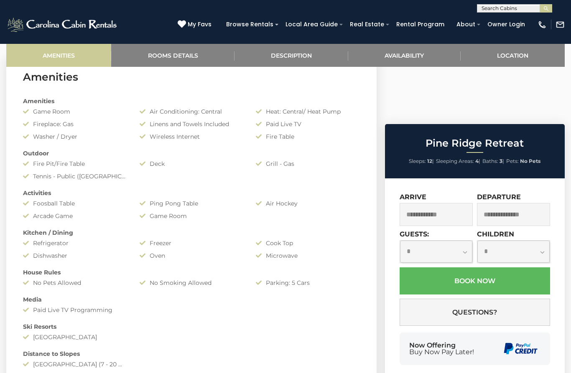
scroll to position [343, 0]
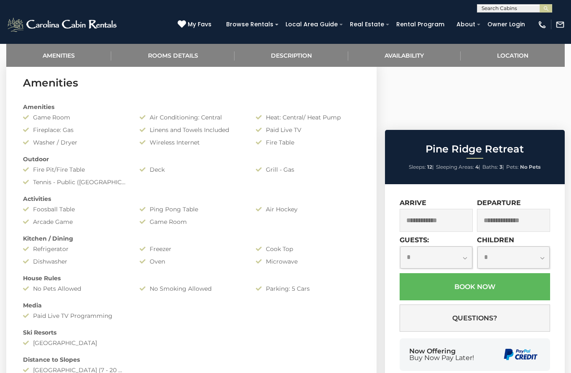
click at [430, 130] on div "Pine Ridge Retreat Sleeps: 12 | Sleeping Areas: 4 | Baths: 3 | Pets: No Pets" at bounding box center [475, 157] width 180 height 54
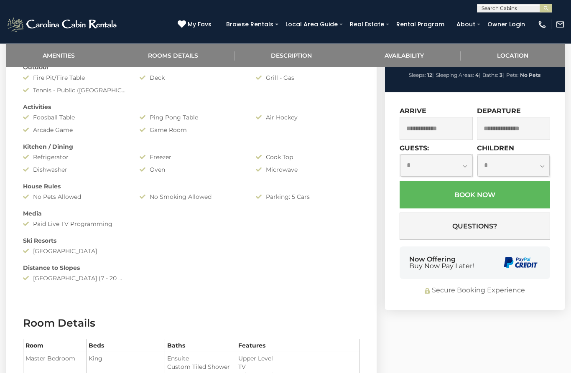
scroll to position [434, 0]
click at [78, 280] on div "[GEOGRAPHIC_DATA] (7 - 20 Minute Drive)" at bounding box center [75, 278] width 117 height 8
click at [61, 272] on div "Amenities Game Room Air Conditioning: Central Heat: Central/ Heat Pump Fireplac…" at bounding box center [191, 147] width 349 height 280
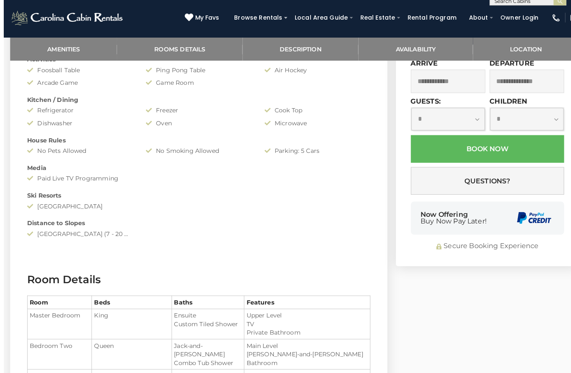
scroll to position [470, 0]
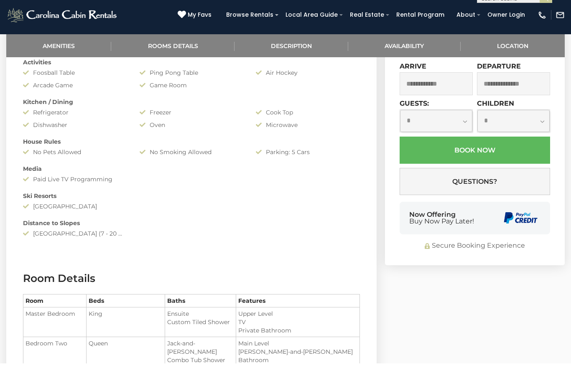
click at [76, 239] on div "[GEOGRAPHIC_DATA] (7 - 20 Minute Drive)" at bounding box center [75, 243] width 117 height 8
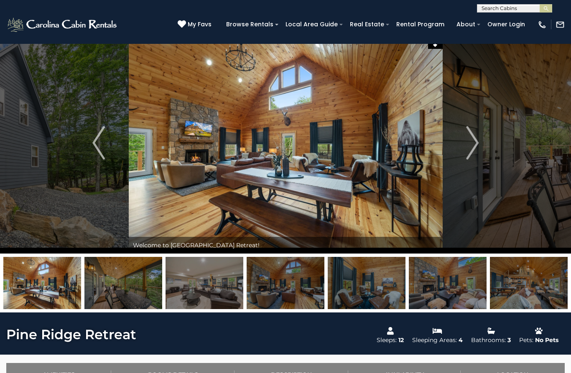
scroll to position [0, 0]
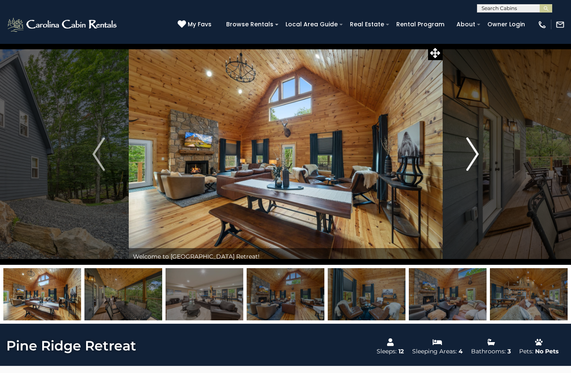
click at [470, 159] on img "Next" at bounding box center [472, 153] width 13 height 33
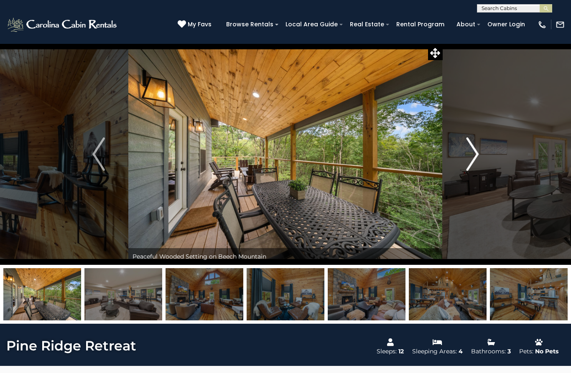
click at [471, 158] on img "Next" at bounding box center [472, 153] width 13 height 33
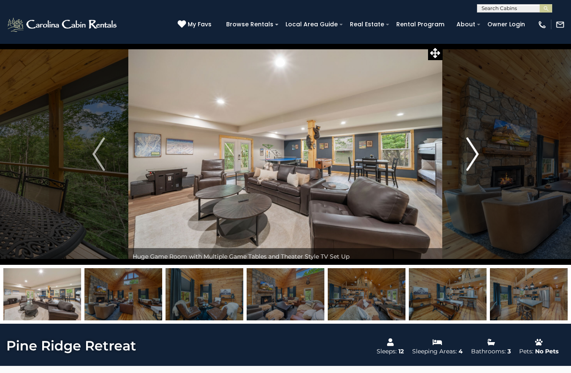
click at [470, 162] on img "Next" at bounding box center [472, 153] width 13 height 33
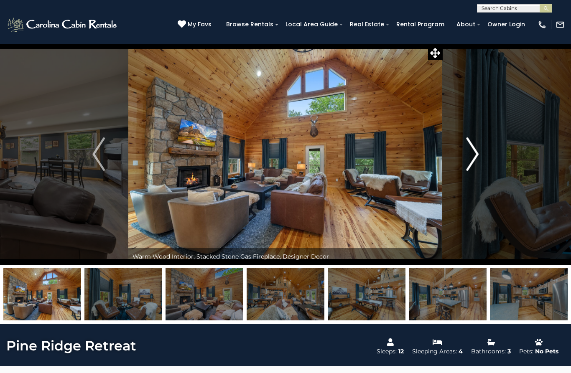
click at [472, 159] on img "Next" at bounding box center [472, 153] width 13 height 33
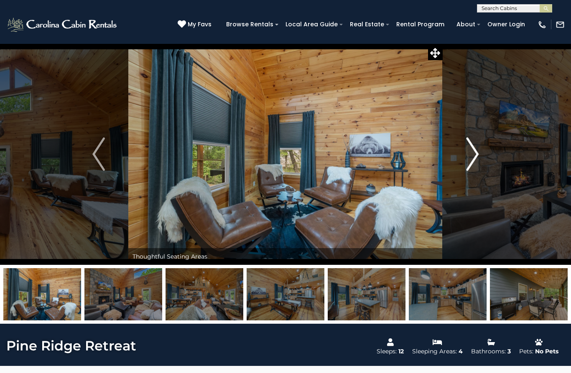
click at [475, 159] on img "Next" at bounding box center [472, 153] width 13 height 33
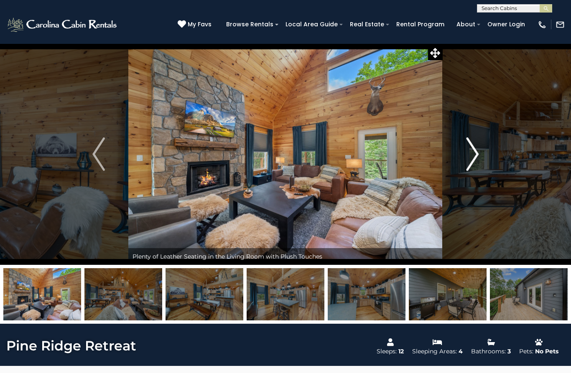
click at [473, 157] on img "Next" at bounding box center [472, 153] width 13 height 33
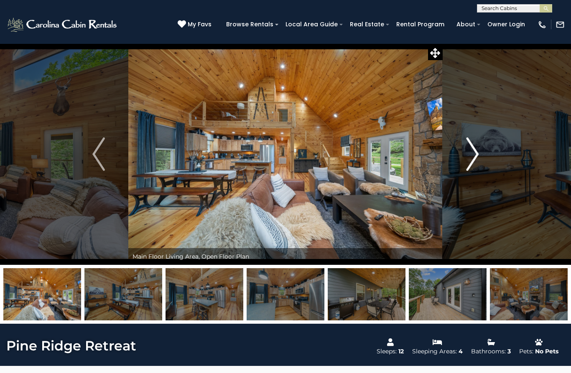
click at [470, 160] on img "Next" at bounding box center [472, 153] width 13 height 33
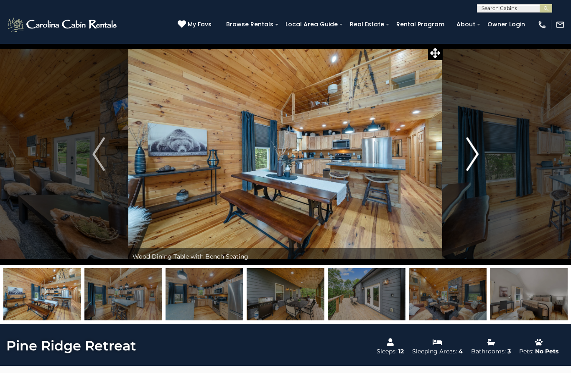
click at [476, 159] on img "Next" at bounding box center [472, 153] width 13 height 33
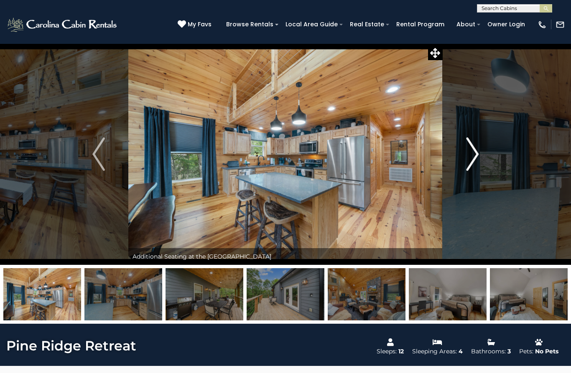
click at [474, 157] on img "Next" at bounding box center [472, 153] width 13 height 33
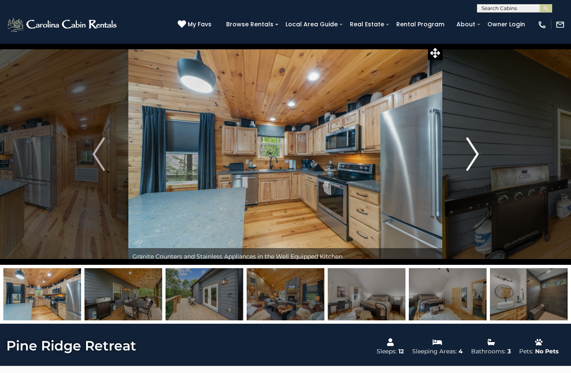
click at [473, 159] on img "Next" at bounding box center [472, 153] width 13 height 33
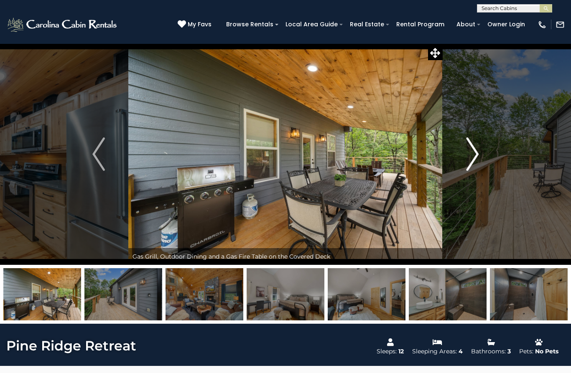
click at [472, 159] on img "Next" at bounding box center [472, 153] width 13 height 33
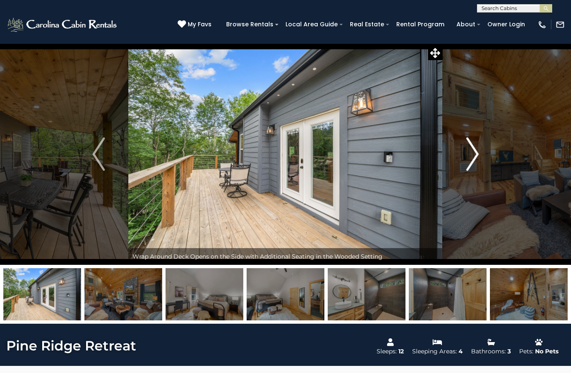
click at [473, 158] on img "Next" at bounding box center [472, 153] width 13 height 33
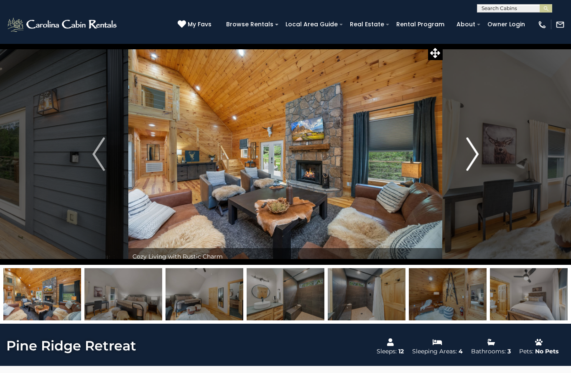
click at [471, 158] on img "Next" at bounding box center [472, 153] width 13 height 33
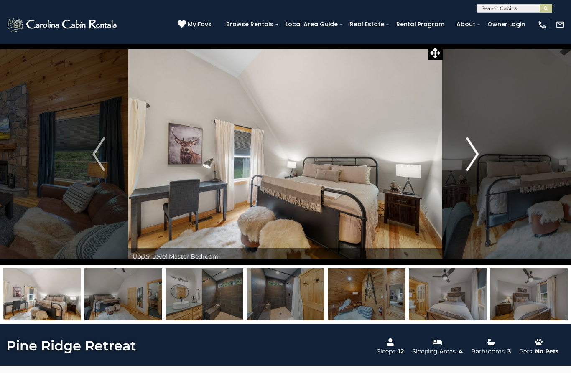
click at [474, 157] on img "Next" at bounding box center [472, 153] width 13 height 33
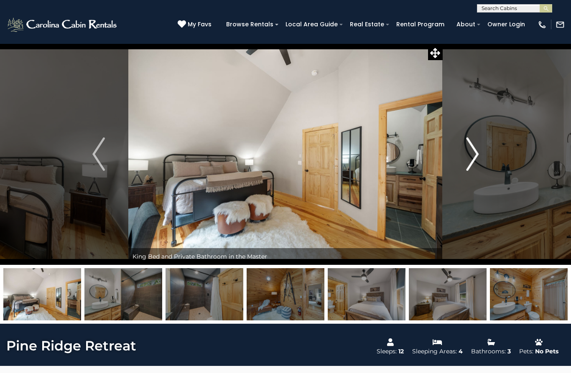
click at [474, 156] on img "Next" at bounding box center [472, 153] width 13 height 33
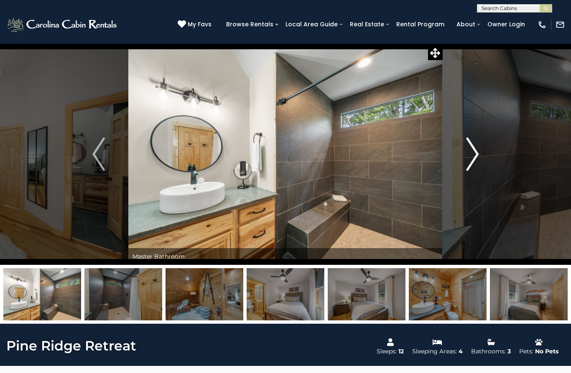
click at [476, 157] on img "Next" at bounding box center [472, 153] width 13 height 33
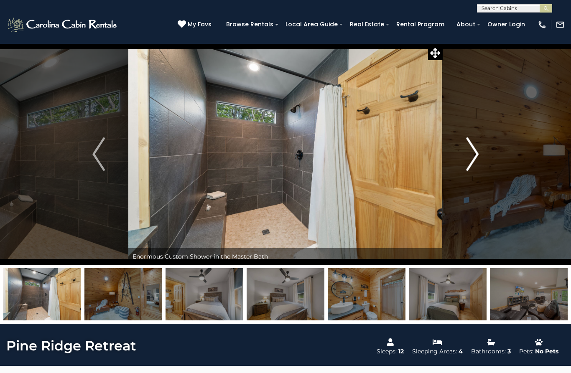
click at [475, 157] on img "Next" at bounding box center [472, 153] width 13 height 33
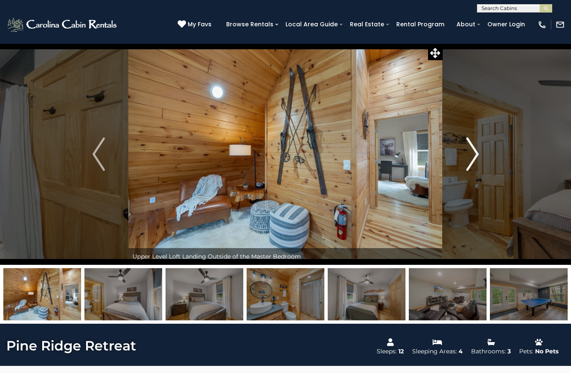
click at [477, 157] on img "Next" at bounding box center [472, 153] width 13 height 33
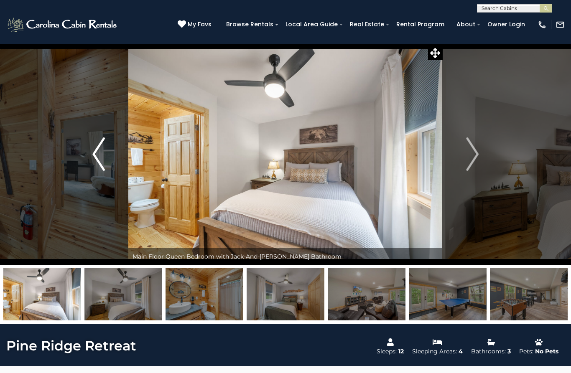
click at [99, 157] on img "Previous" at bounding box center [98, 153] width 13 height 33
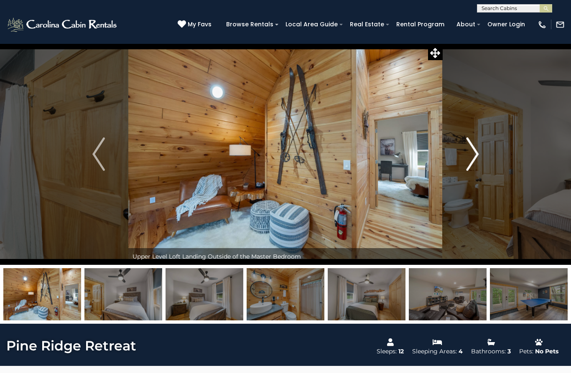
click at [479, 147] on button "Next" at bounding box center [471, 153] width 59 height 221
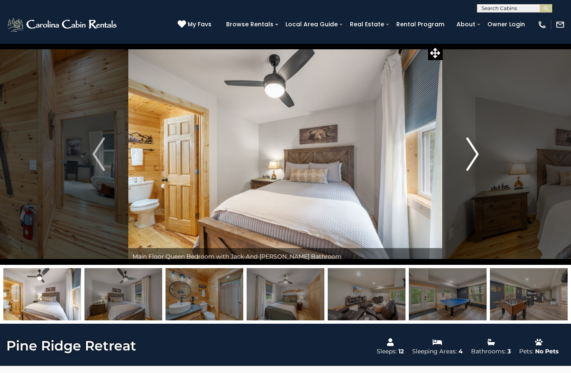
click at [476, 160] on img "Next" at bounding box center [472, 153] width 13 height 33
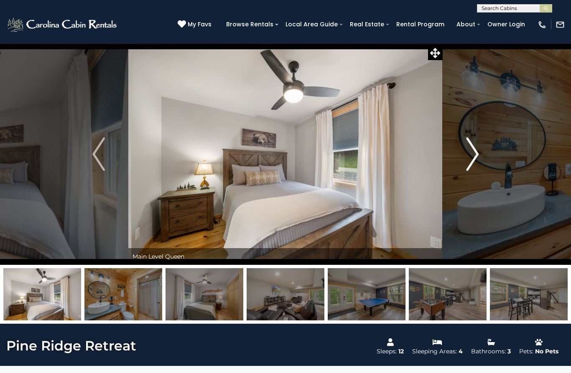
click at [476, 157] on img "Next" at bounding box center [472, 153] width 13 height 33
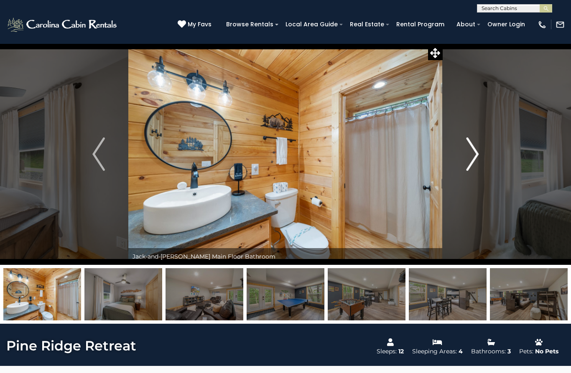
click at [474, 157] on img "Next" at bounding box center [472, 153] width 13 height 33
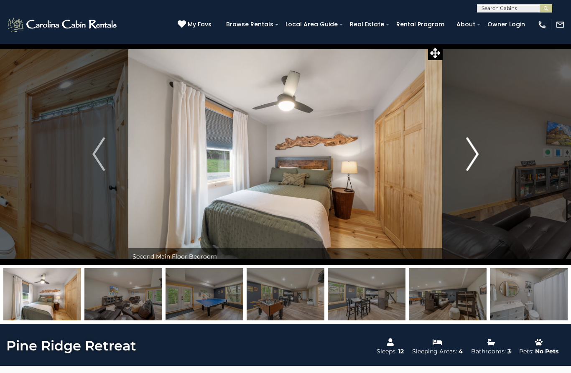
click at [474, 157] on img "Next" at bounding box center [472, 153] width 13 height 33
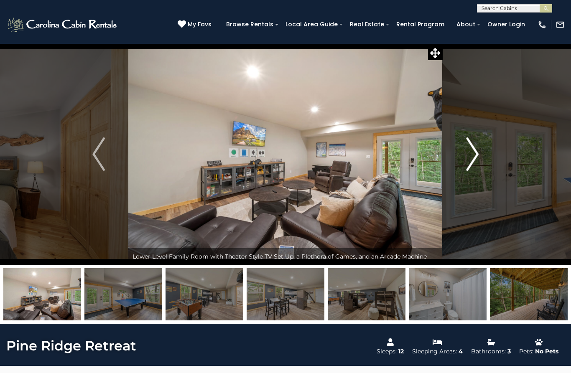
click at [472, 158] on img "Next" at bounding box center [472, 153] width 13 height 33
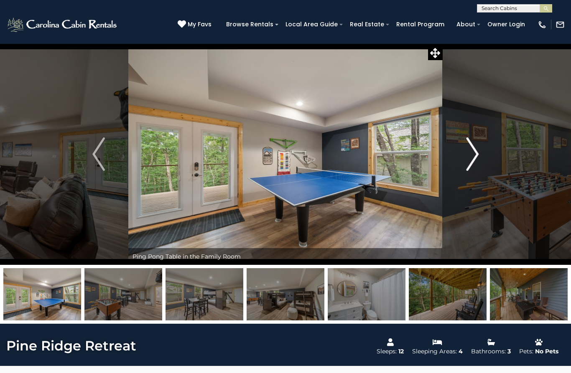
click at [474, 160] on img "Next" at bounding box center [472, 153] width 13 height 33
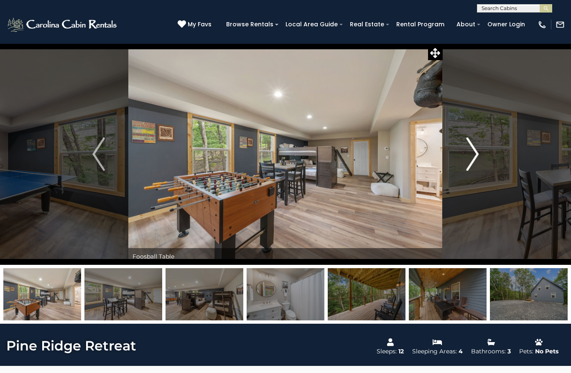
click at [475, 156] on img "Next" at bounding box center [472, 153] width 13 height 33
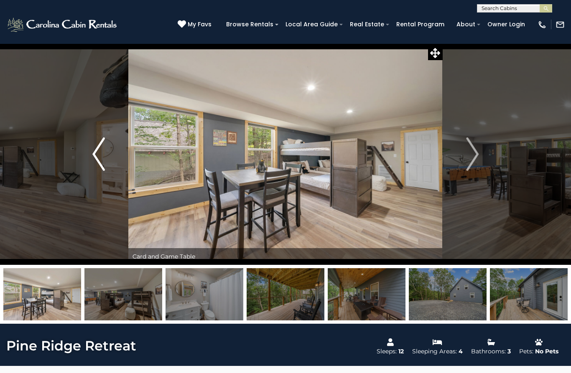
click at [96, 156] on img "Previous" at bounding box center [98, 153] width 13 height 33
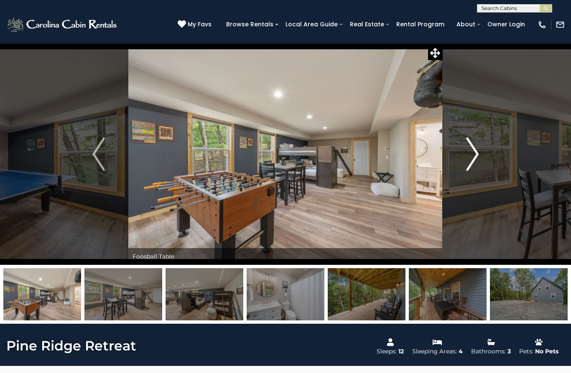
click at [476, 152] on img "Next" at bounding box center [472, 153] width 13 height 33
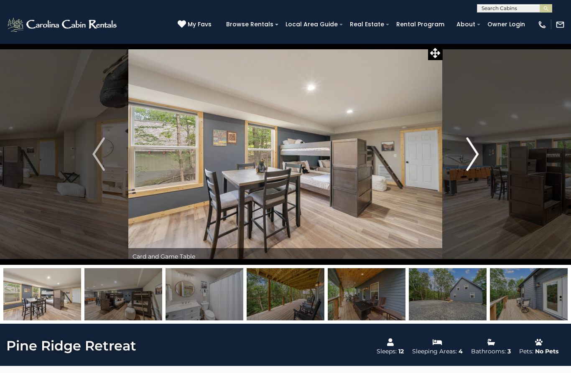
click at [471, 156] on img "Next" at bounding box center [472, 153] width 13 height 33
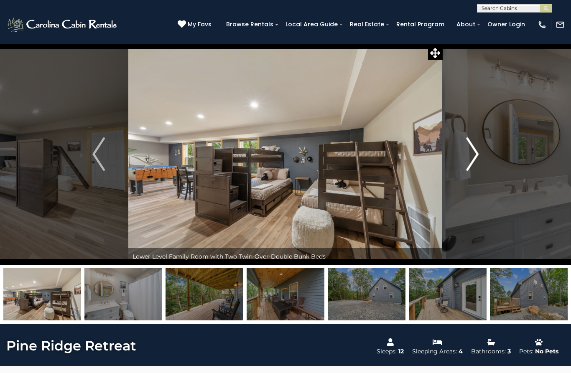
click at [475, 157] on img "Next" at bounding box center [472, 153] width 13 height 33
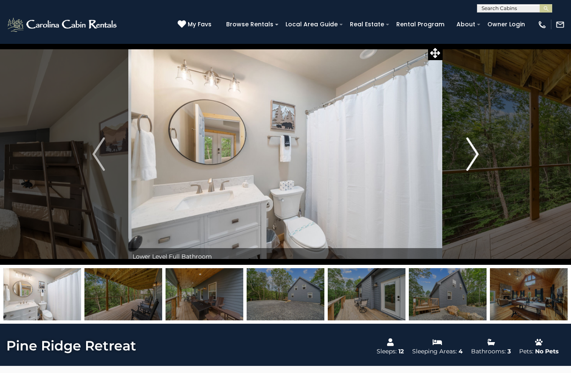
click at [476, 155] on img "Next" at bounding box center [472, 153] width 13 height 33
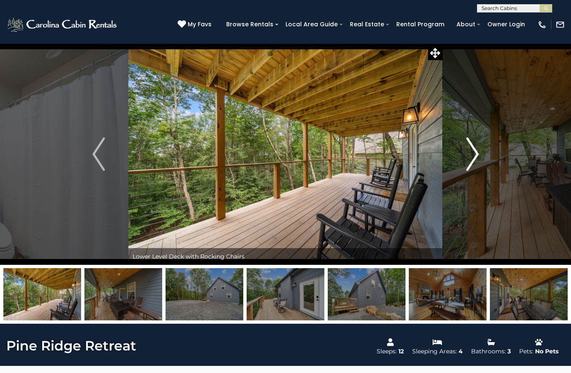
click at [477, 157] on img "Next" at bounding box center [472, 153] width 13 height 33
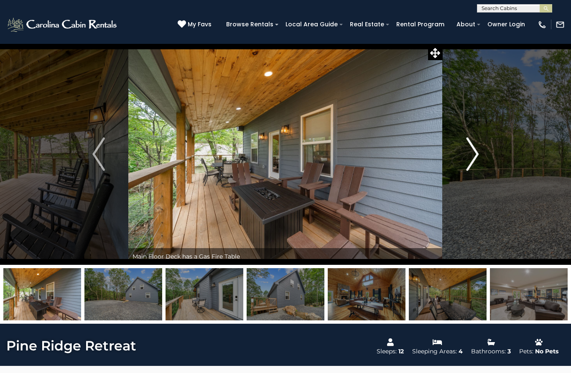
click at [475, 157] on img "Next" at bounding box center [472, 153] width 13 height 33
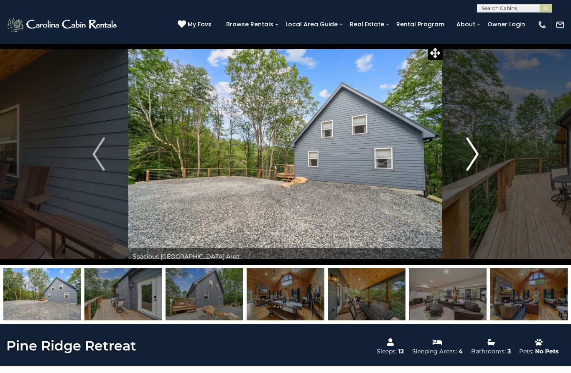
click at [476, 153] on img "Next" at bounding box center [472, 153] width 13 height 33
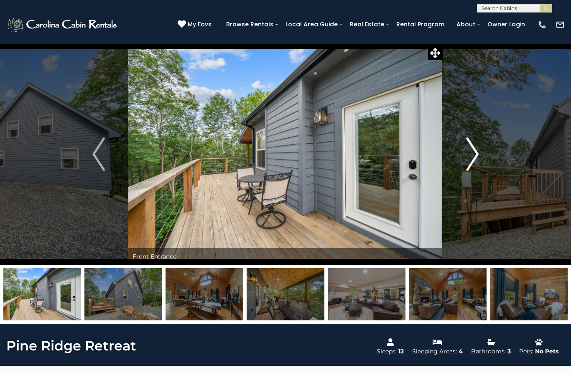
click at [478, 154] on img "Next" at bounding box center [472, 153] width 13 height 33
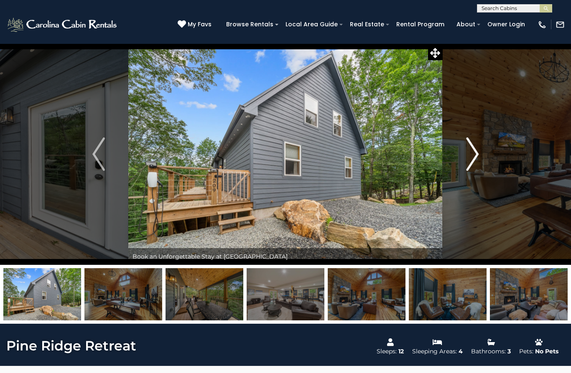
click at [480, 154] on button "Next" at bounding box center [471, 153] width 59 height 221
